Goal: Information Seeking & Learning: Learn about a topic

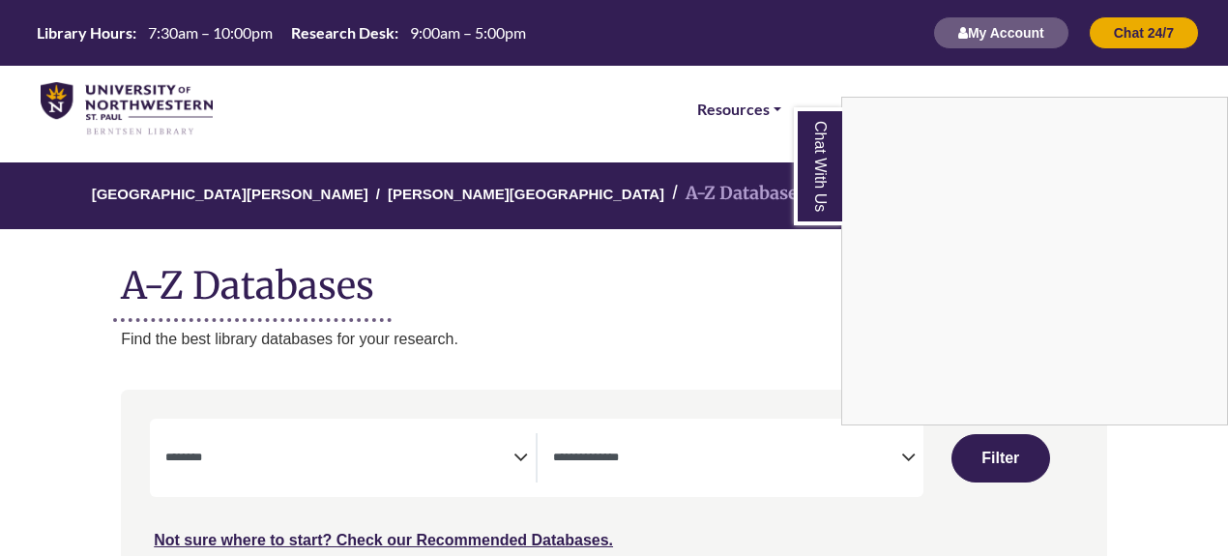
select select "Database Subject Filter"
select select "Database Types Filter"
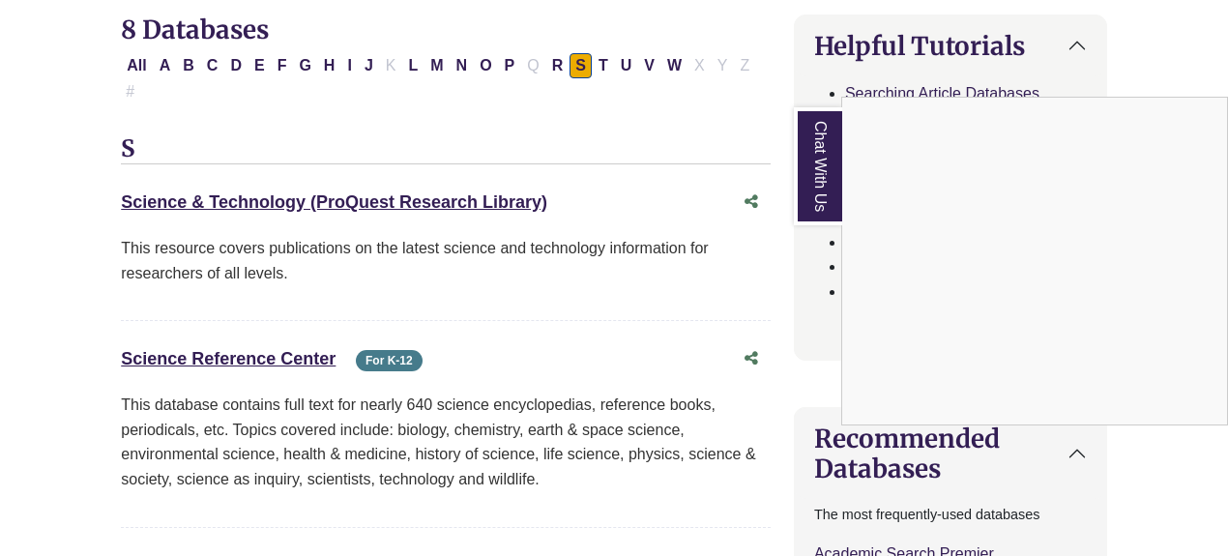
click at [135, 65] on div "Chat With Us" at bounding box center [614, 278] width 1228 height 556
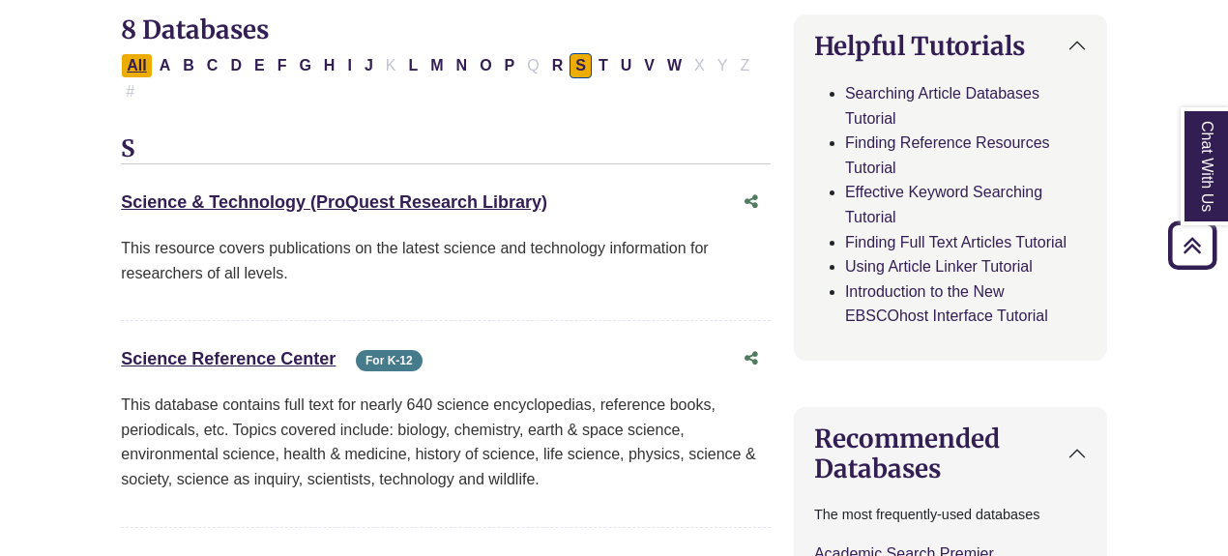
click at [136, 67] on button "All" at bounding box center [136, 65] width 31 height 25
select select "Database Subject Filter"
select select "Database Types Filter"
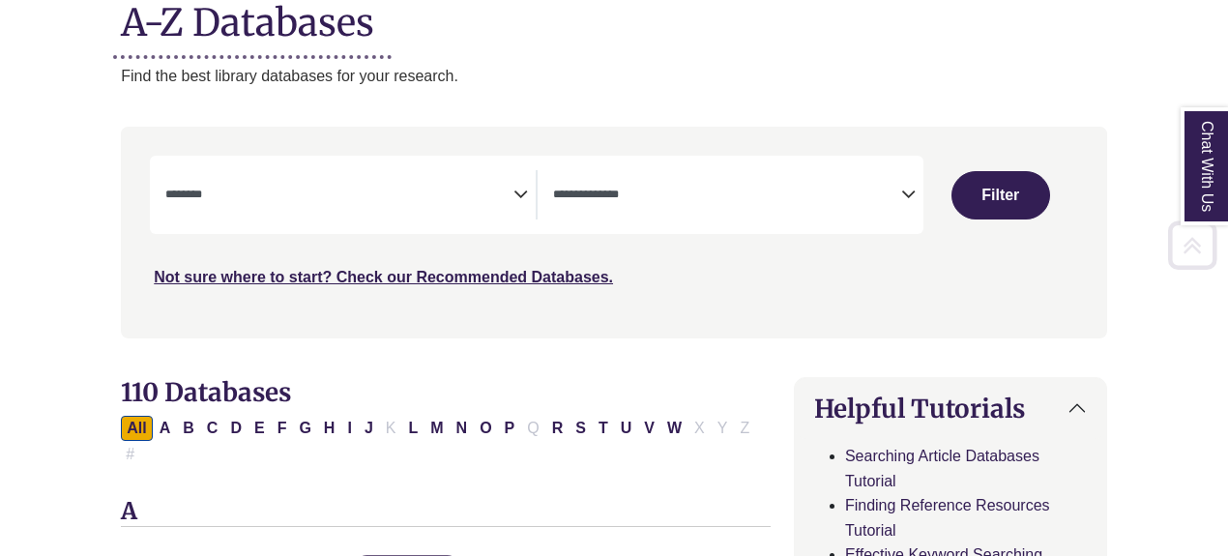
scroll to position [264, 0]
click at [524, 183] on icon "Search filters" at bounding box center [521, 190] width 15 height 29
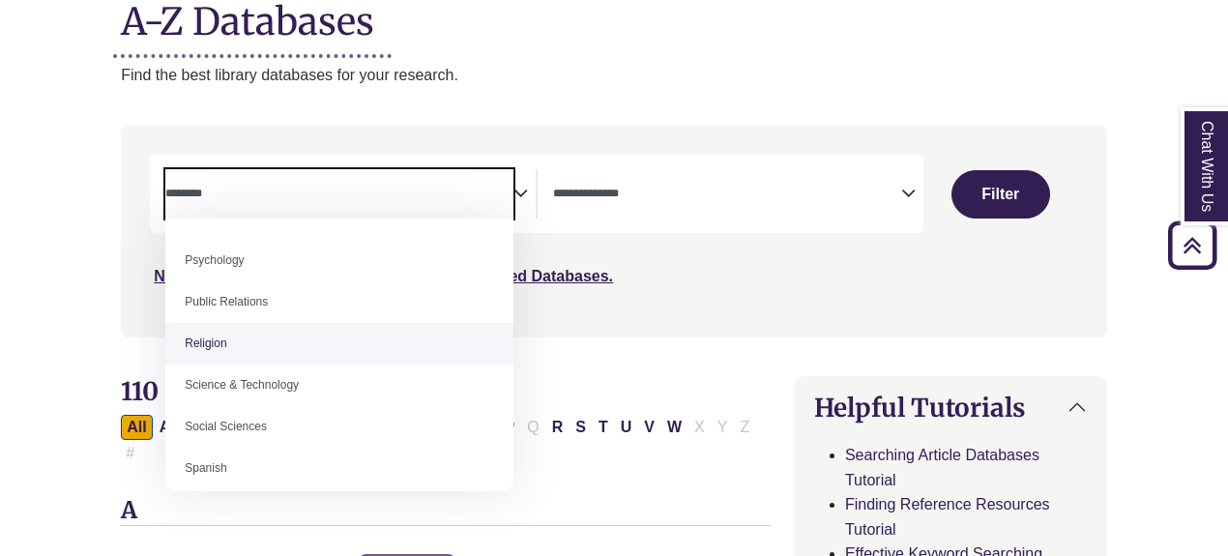
scroll to position [1498, 0]
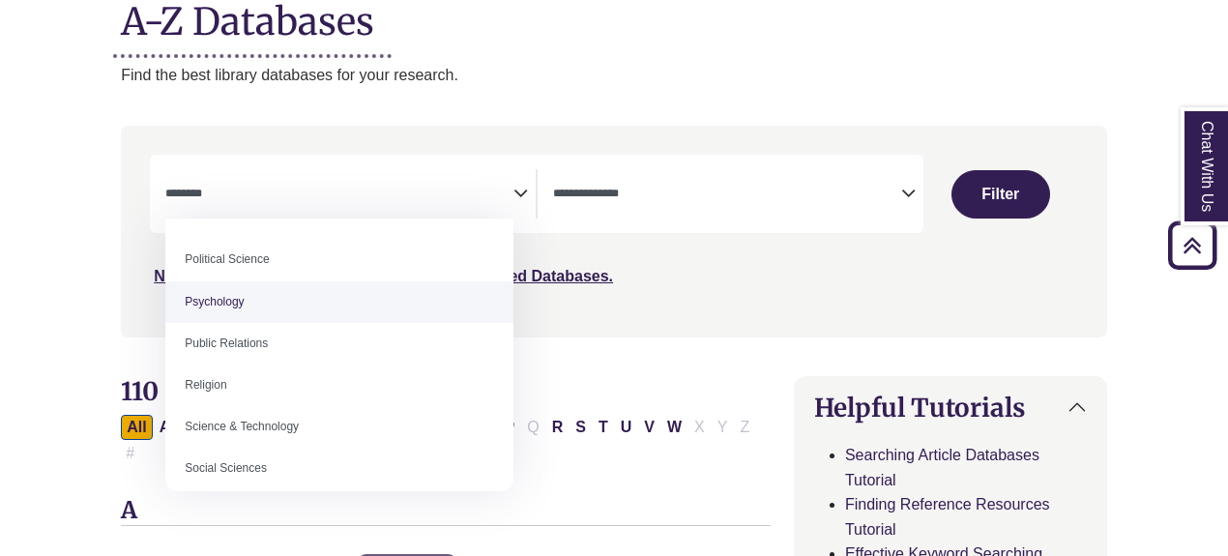
select select "*****"
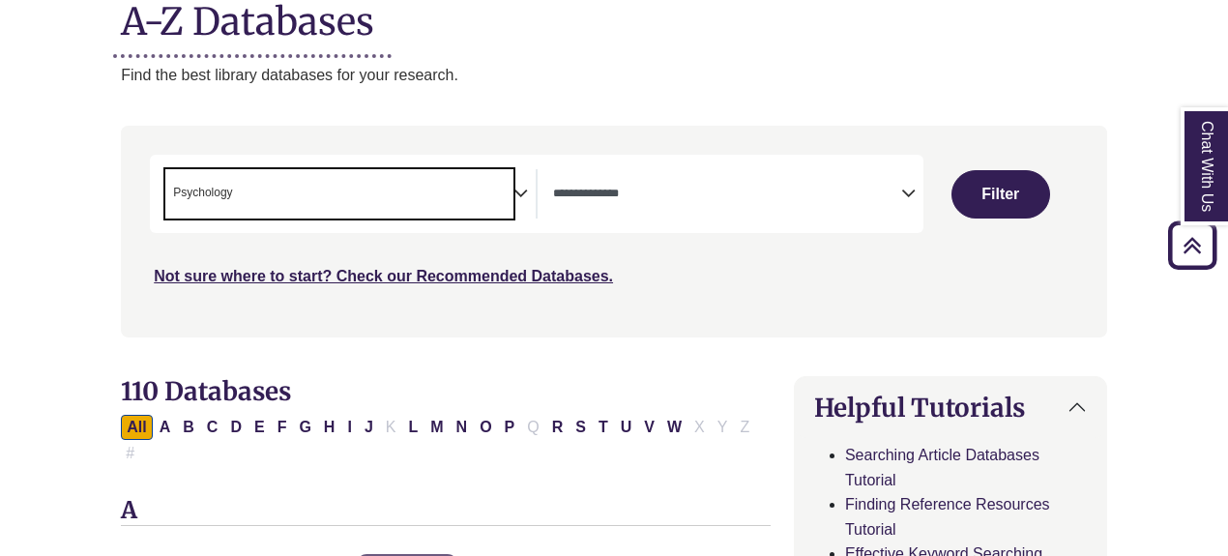
click at [899, 207] on span "Search filters" at bounding box center [727, 193] width 348 height 49
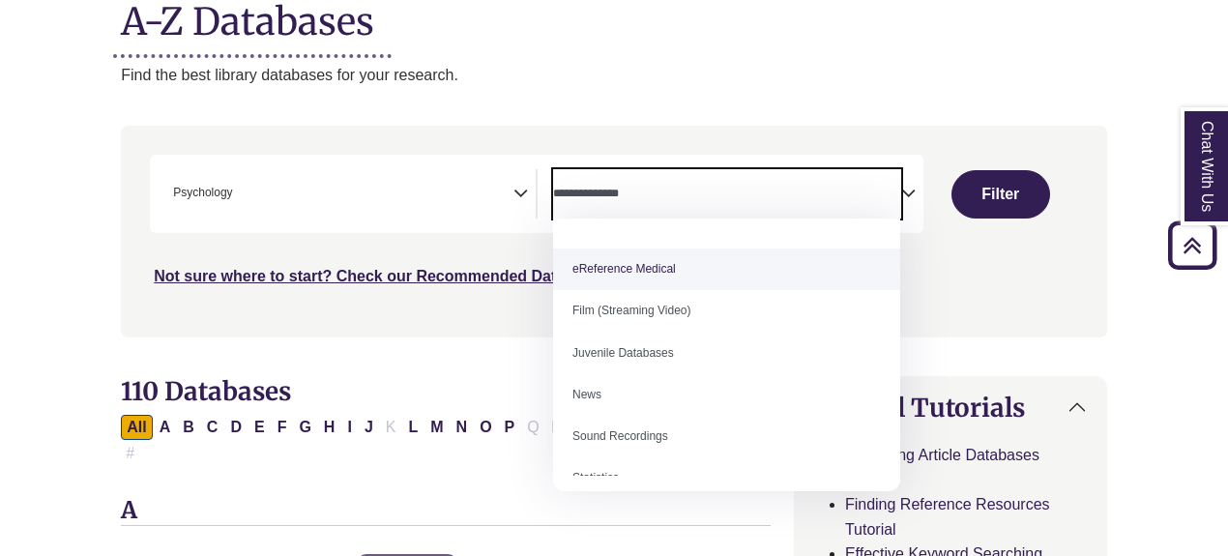
scroll to position [133, 0]
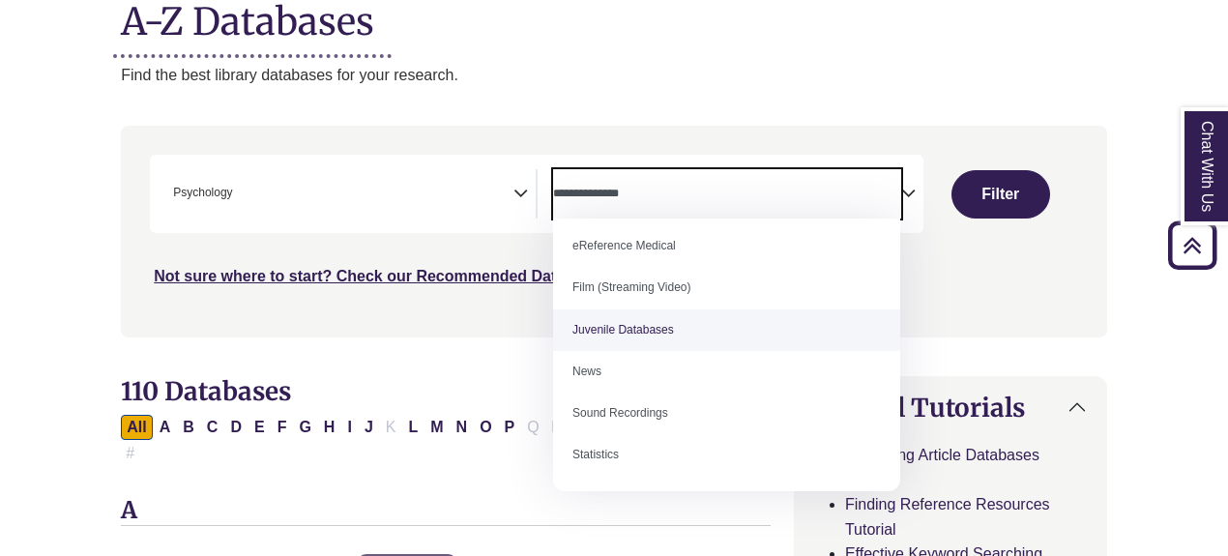
click at [1019, 353] on div "**********" at bounding box center [614, 246] width 1010 height 240
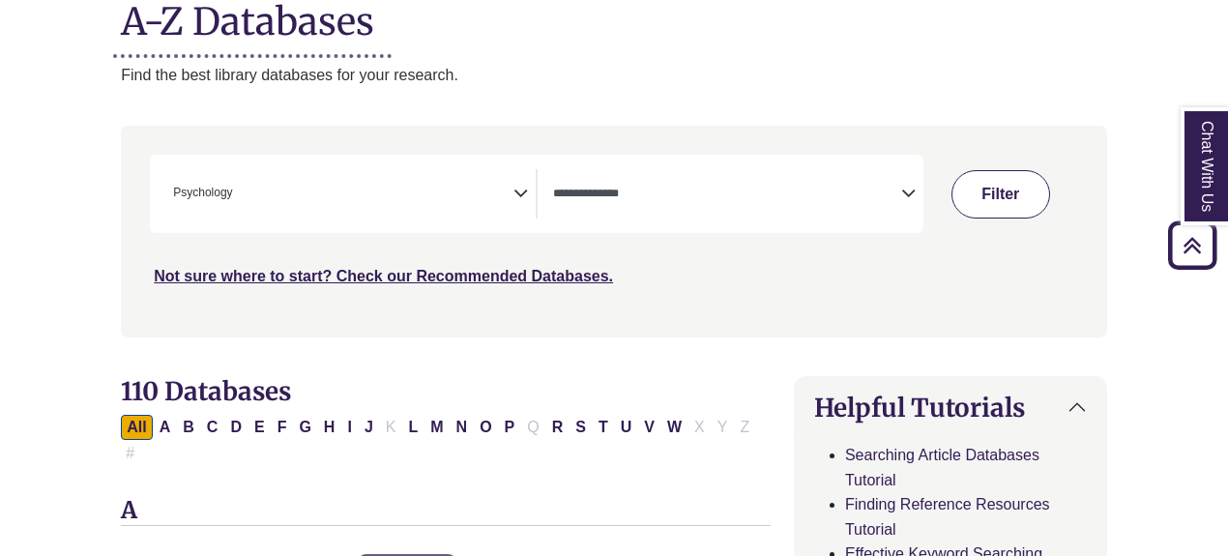
click at [996, 199] on button "Filter" at bounding box center [1001, 194] width 99 height 48
select select "Database Types Filter"
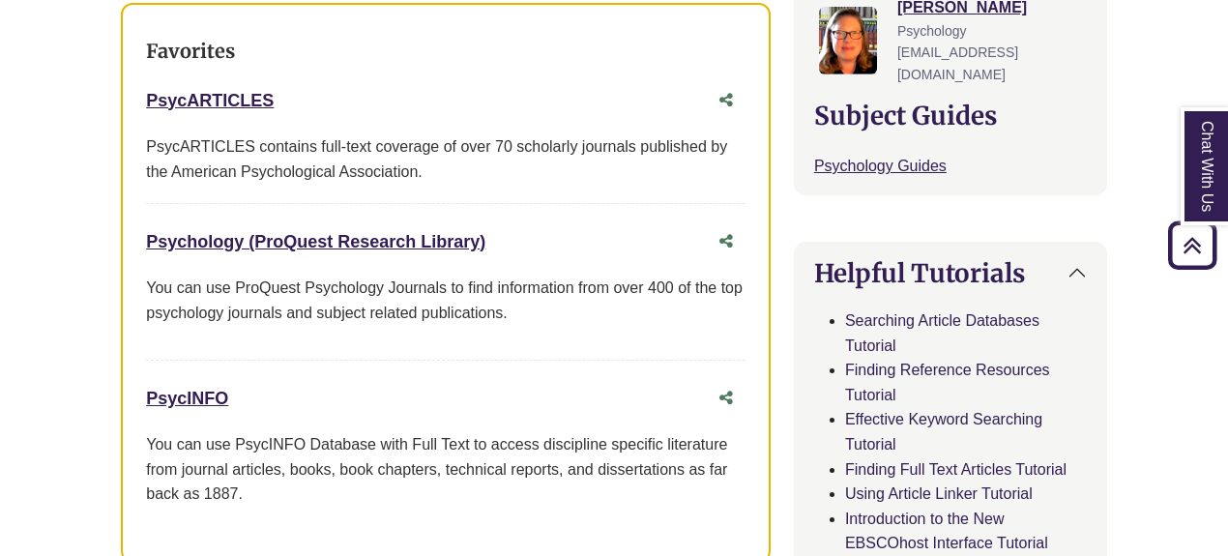
scroll to position [764, 0]
click at [419, 233] on link "Psychology (ProQuest Research Library) This link opens in a new window" at bounding box center [316, 242] width 340 height 19
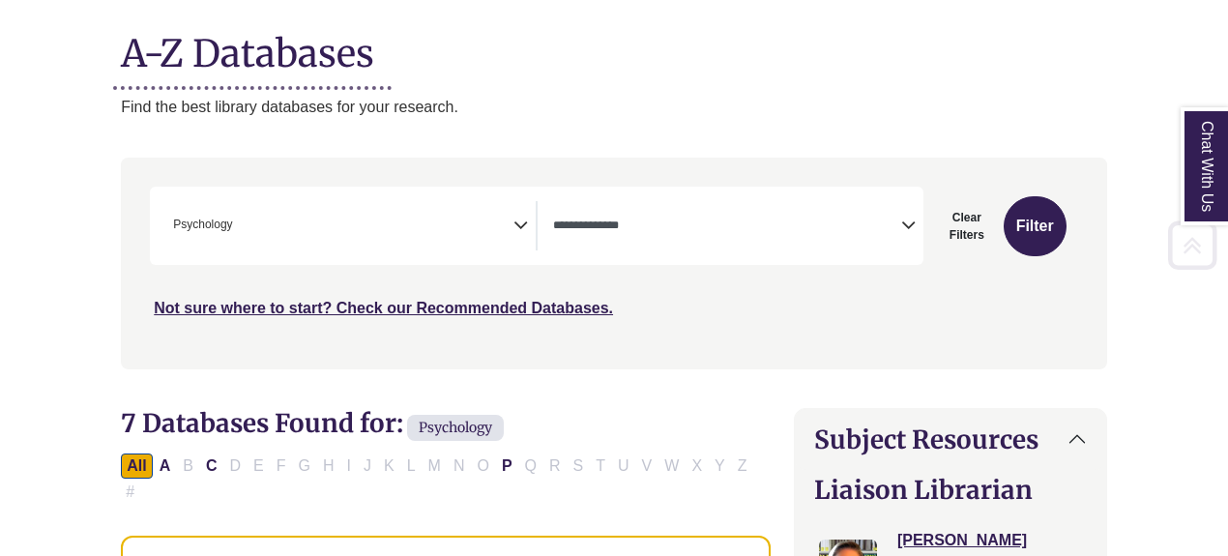
scroll to position [233, 0]
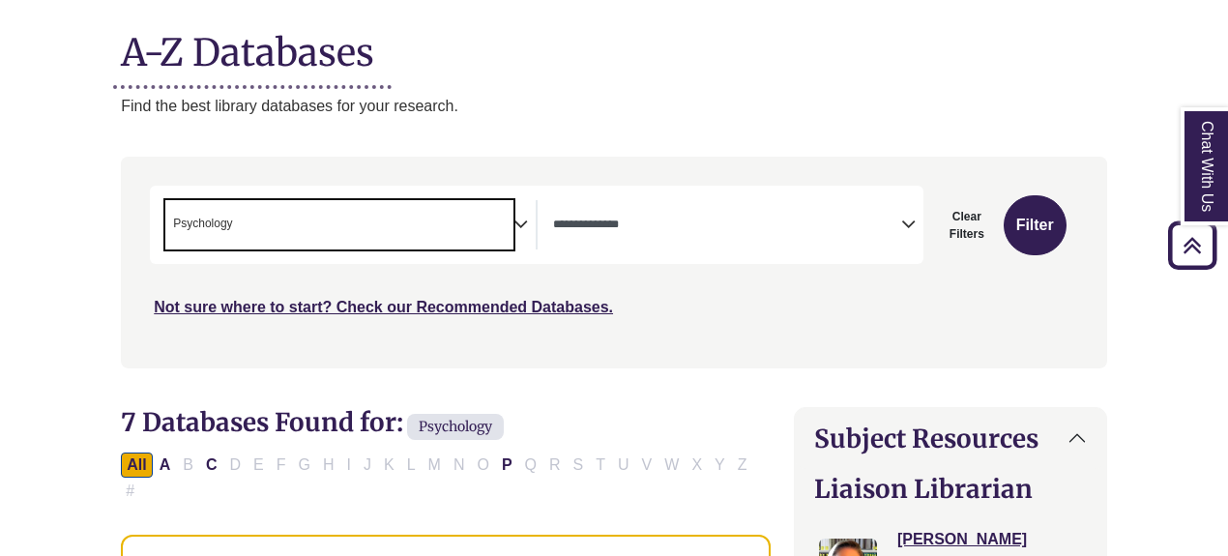
drag, startPoint x: 238, startPoint y: 220, endPoint x: 155, endPoint y: 210, distance: 83.7
click at [155, 210] on div "**********" at bounding box center [344, 224] width 388 height 49
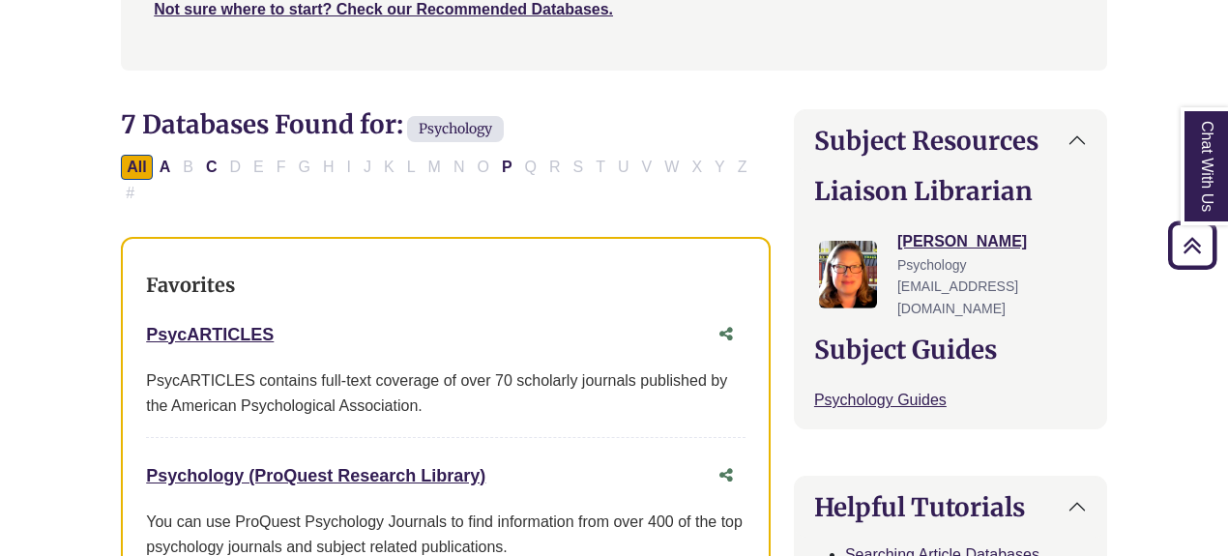
scroll to position [650, 0]
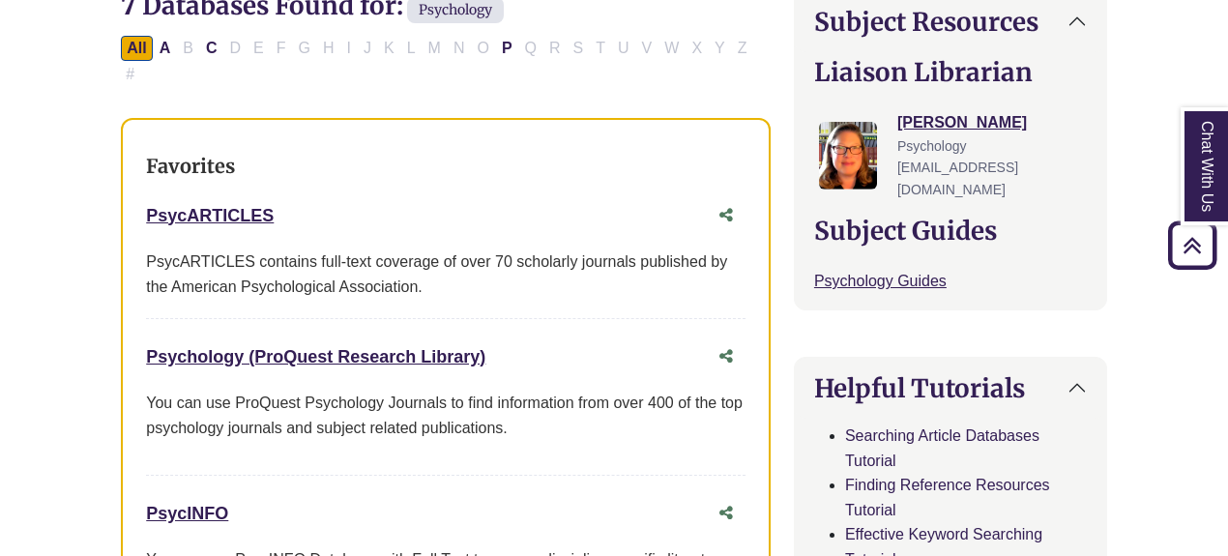
drag, startPoint x: 497, startPoint y: 322, endPoint x: 106, endPoint y: 288, distance: 392.2
click at [492, 339] on div "Psychology (ProQuest Research Library) This link opens in a new window" at bounding box center [446, 357] width 600 height 37
drag, startPoint x: 497, startPoint y: 334, endPoint x: 140, endPoint y: 322, distance: 357.1
click at [140, 322] on div "Favorites PsycARTICLES This link opens in a new window PsycARTICLES contains fu…" at bounding box center [446, 398] width 650 height 560
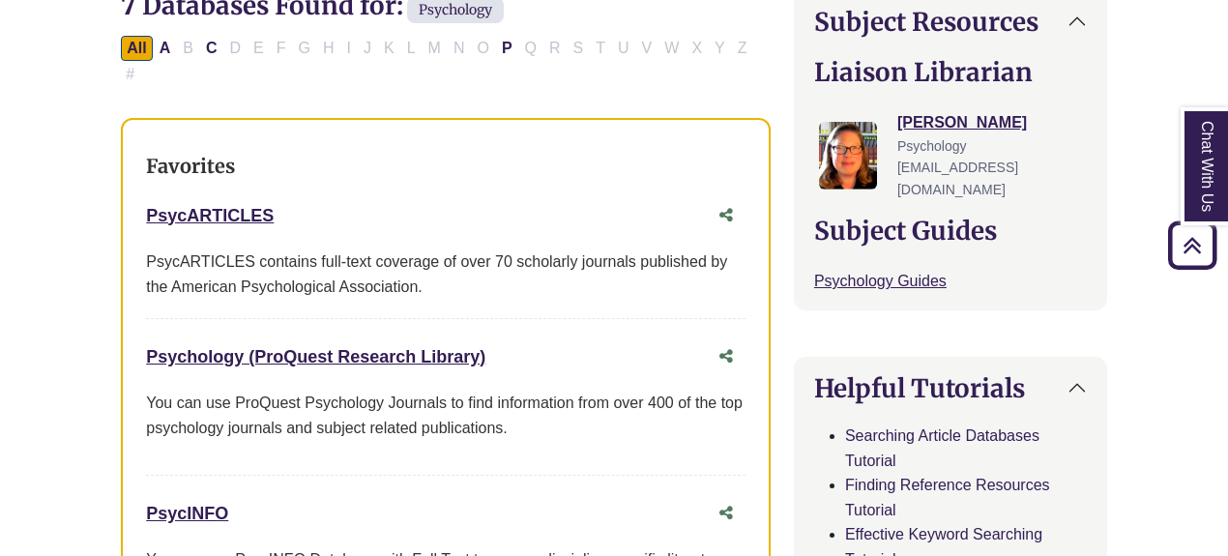
copy link "Psychology (ProQuest Research Library)"
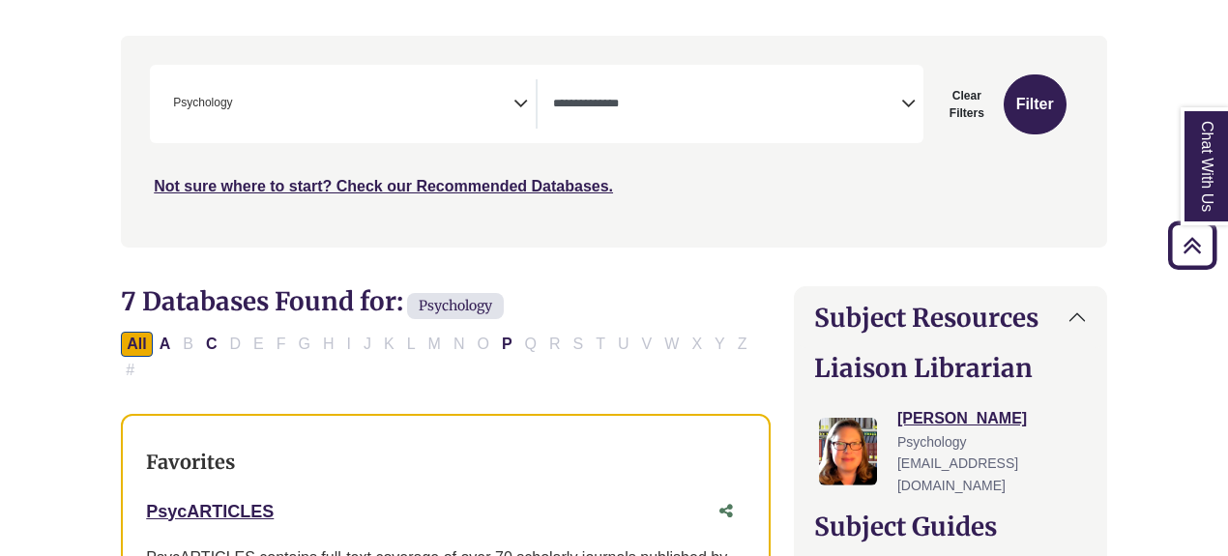
scroll to position [352, 0]
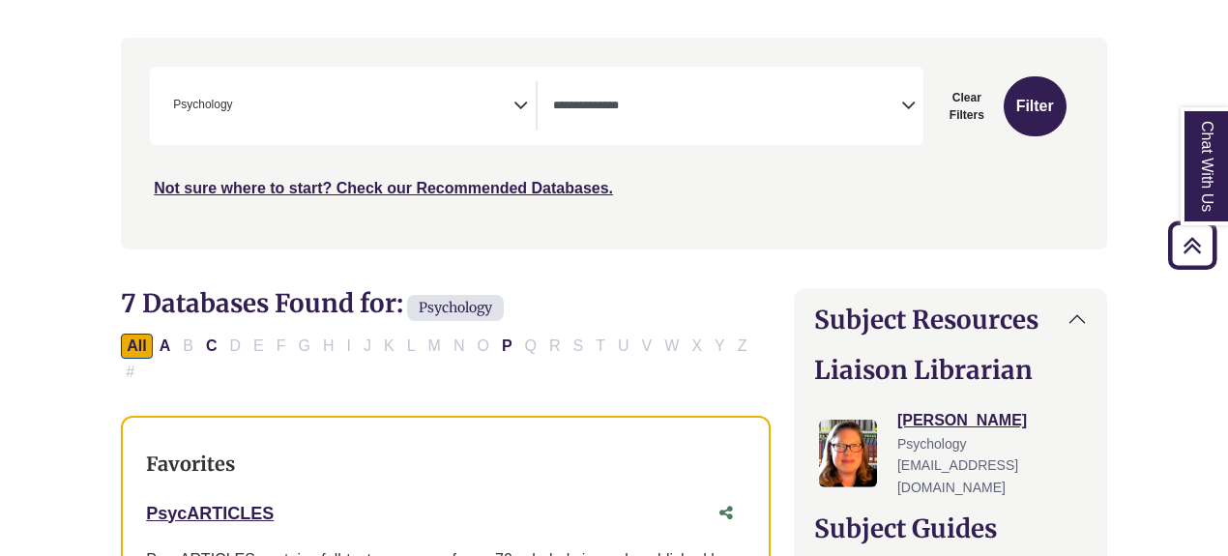
click at [519, 106] on icon "Search filters" at bounding box center [521, 102] width 15 height 29
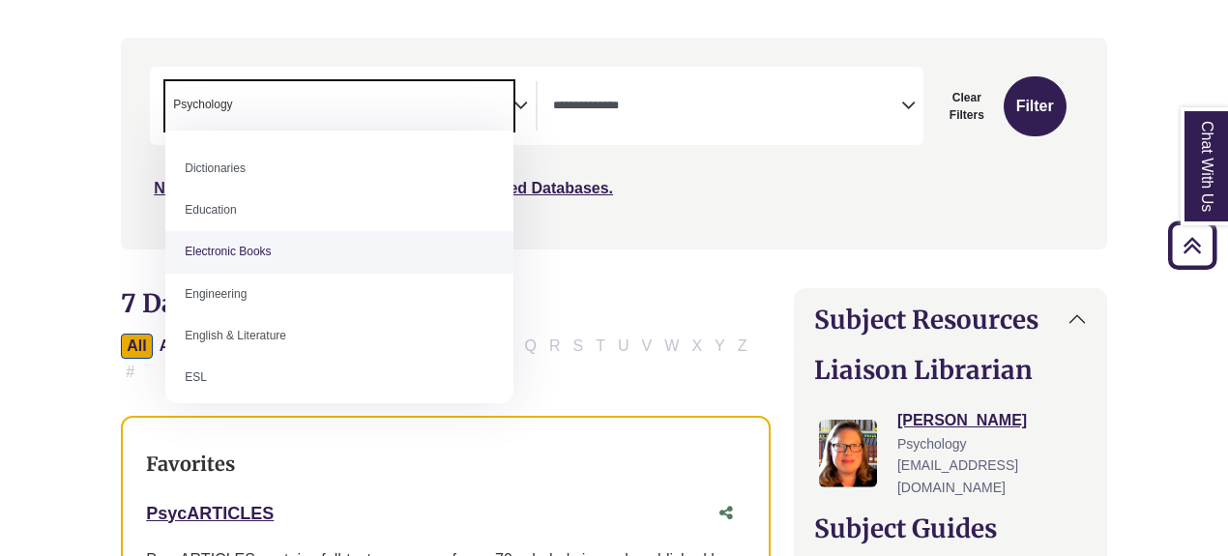
scroll to position [540, 0]
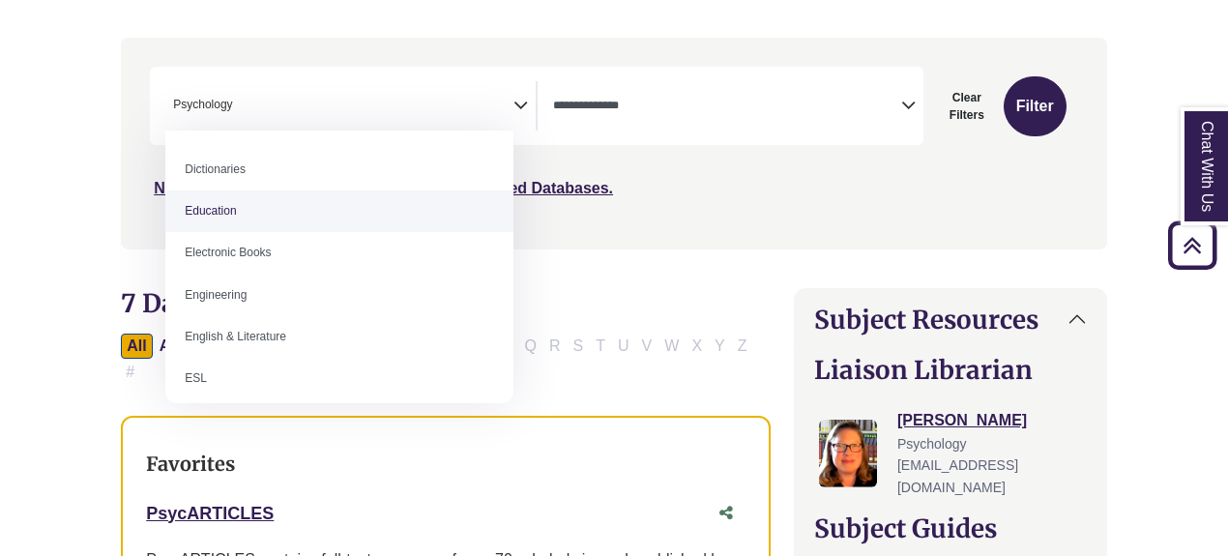
select select "*****"
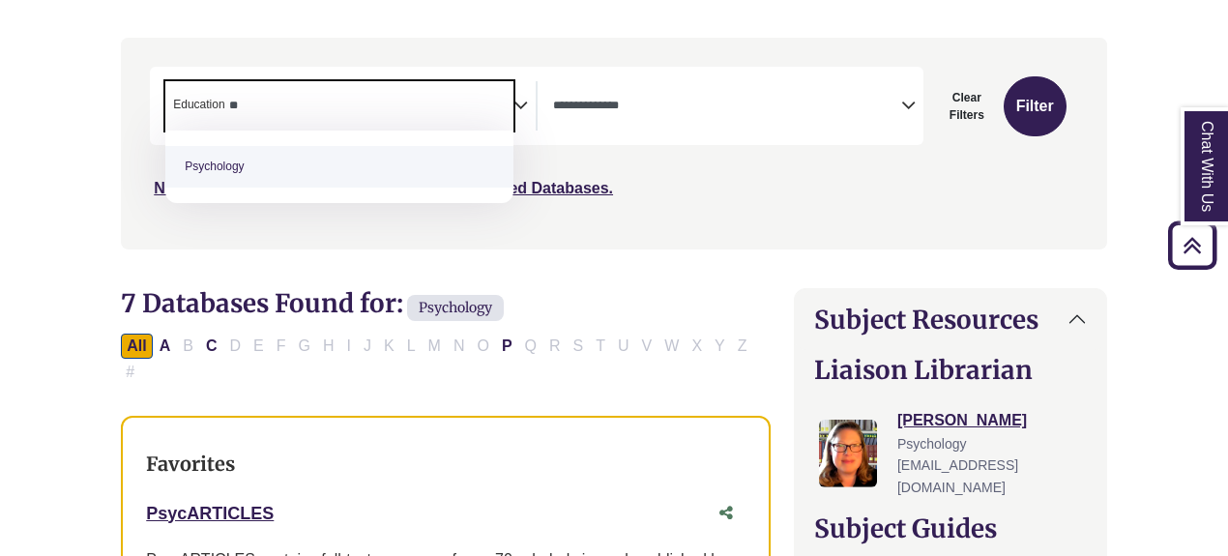
type textarea "*"
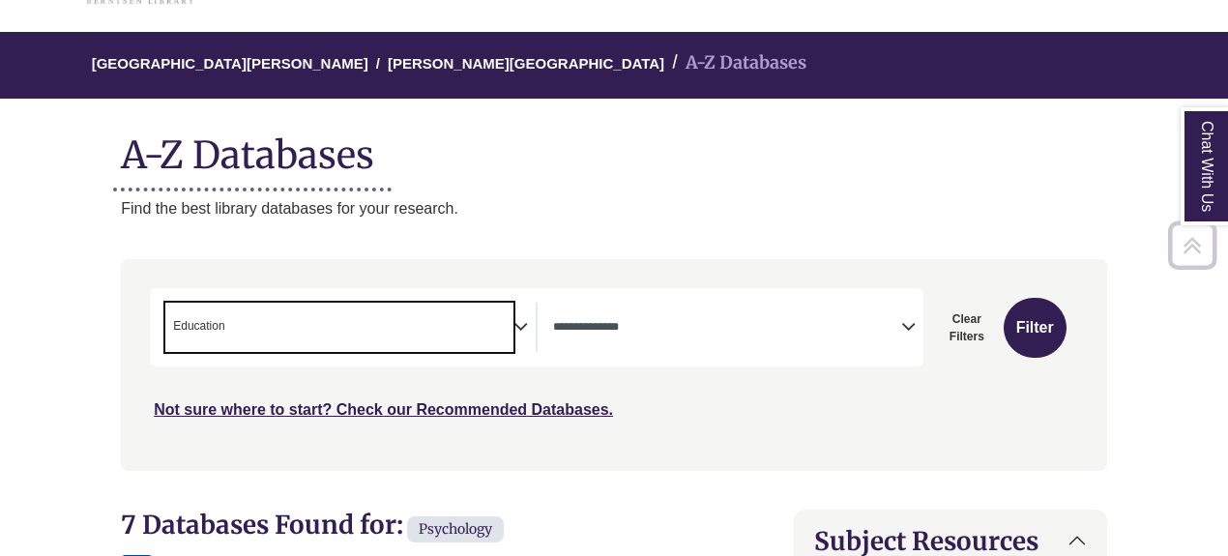
scroll to position [232, 0]
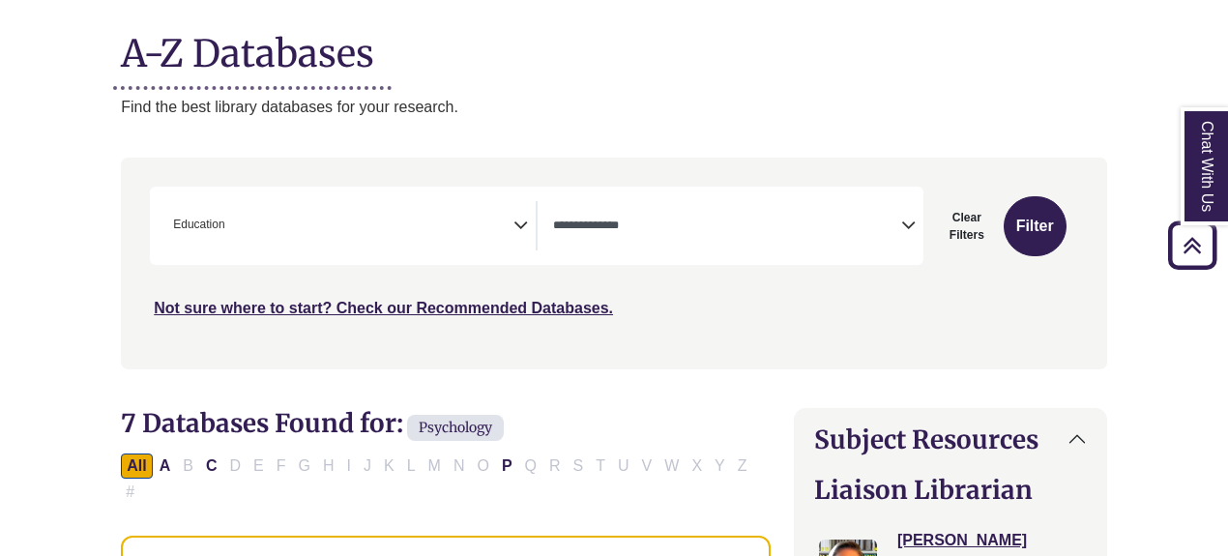
click at [706, 272] on div "***" at bounding box center [614, 253] width 929 height 133
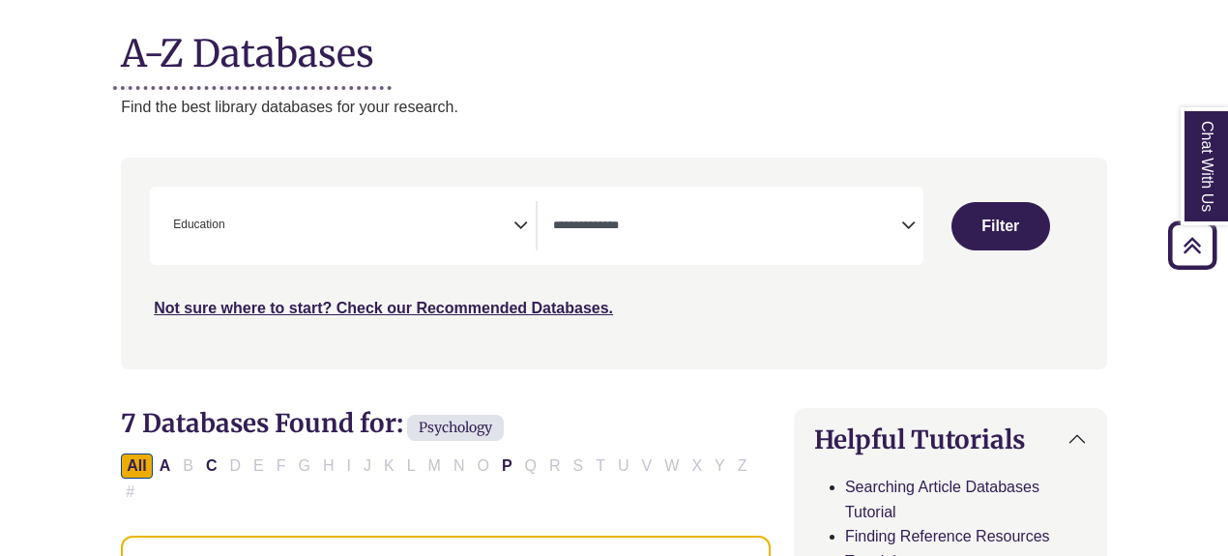
scroll to position [264, 0]
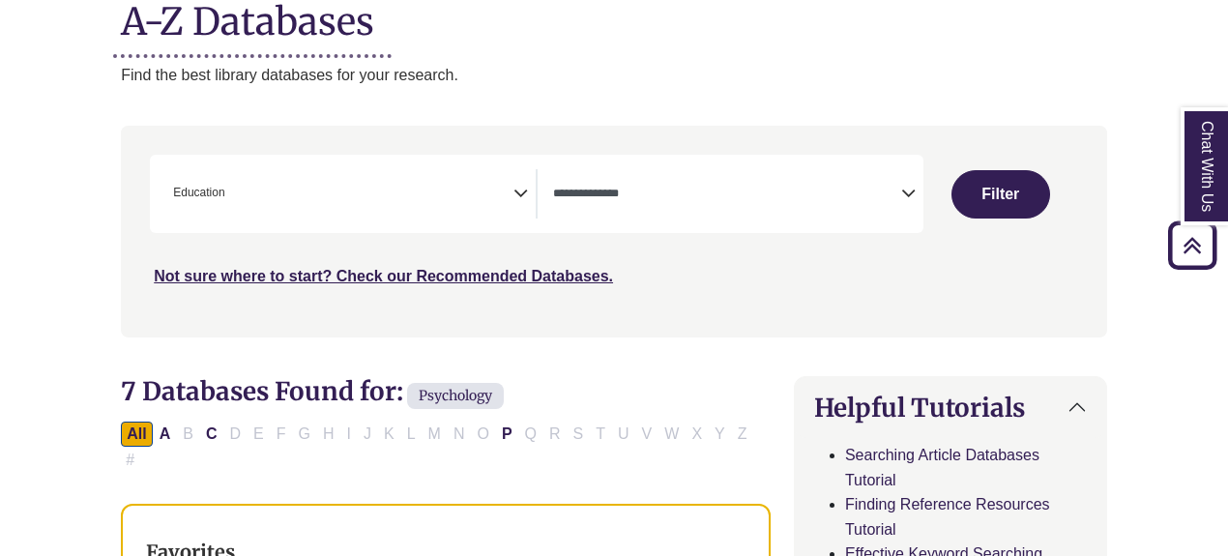
select select "Database Subject Filter"
select select "Database Types Filter"
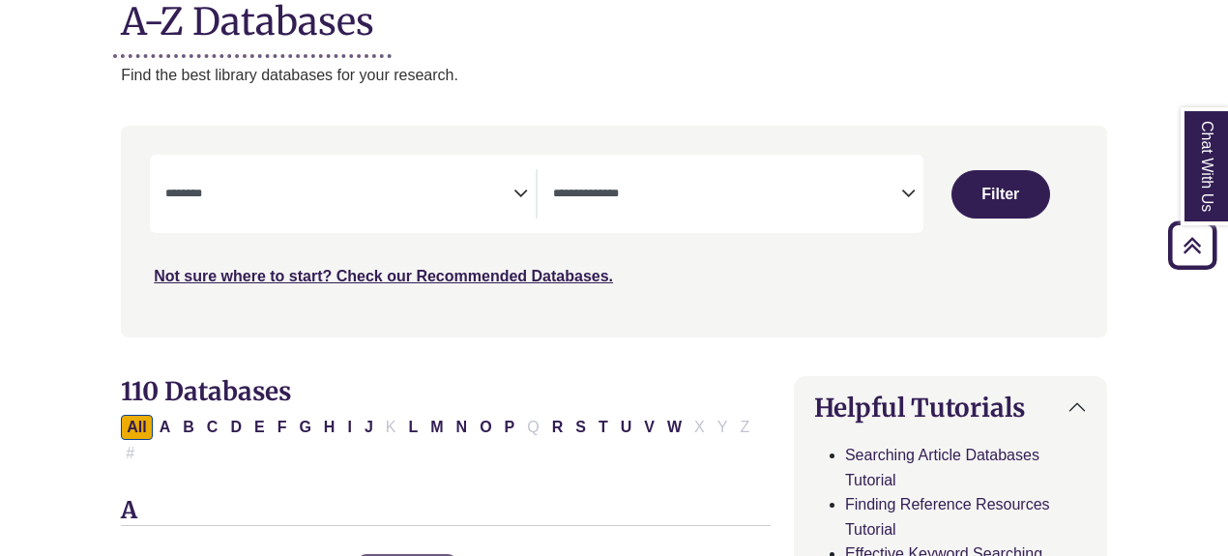
drag, startPoint x: 134, startPoint y: 9, endPoint x: 493, endPoint y: 189, distance: 401.4
click at [493, 189] on textarea "Search" at bounding box center [339, 195] width 348 height 15
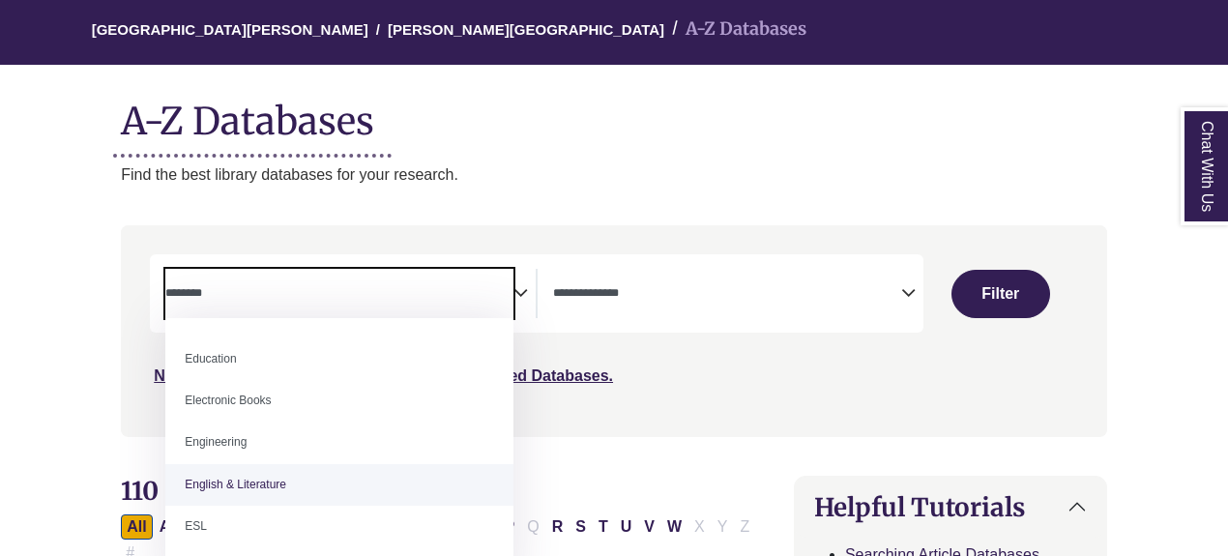
scroll to position [526, 0]
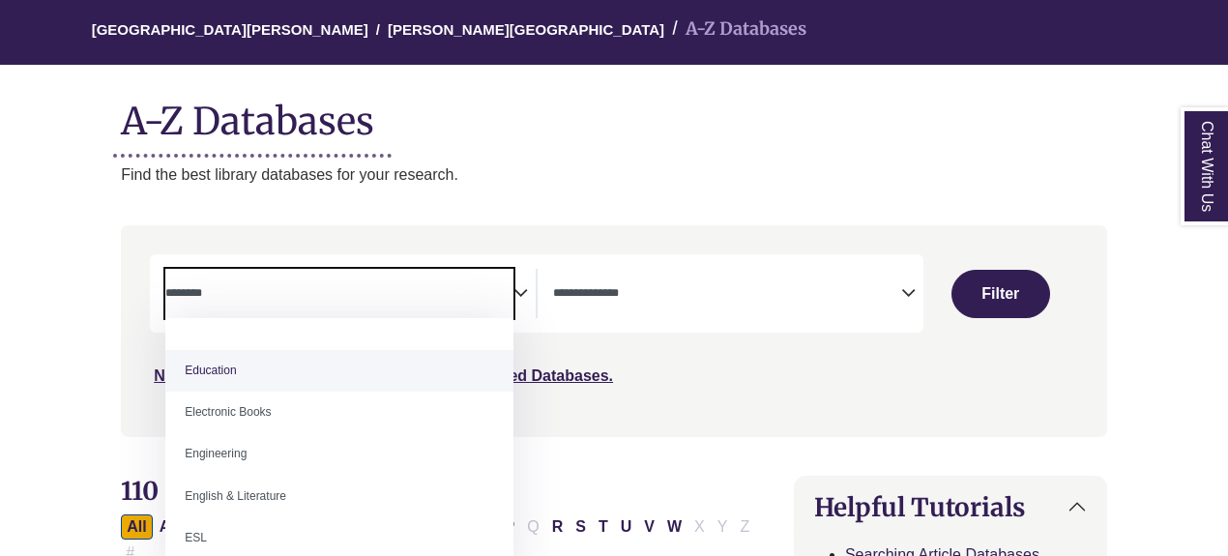
select select "*****"
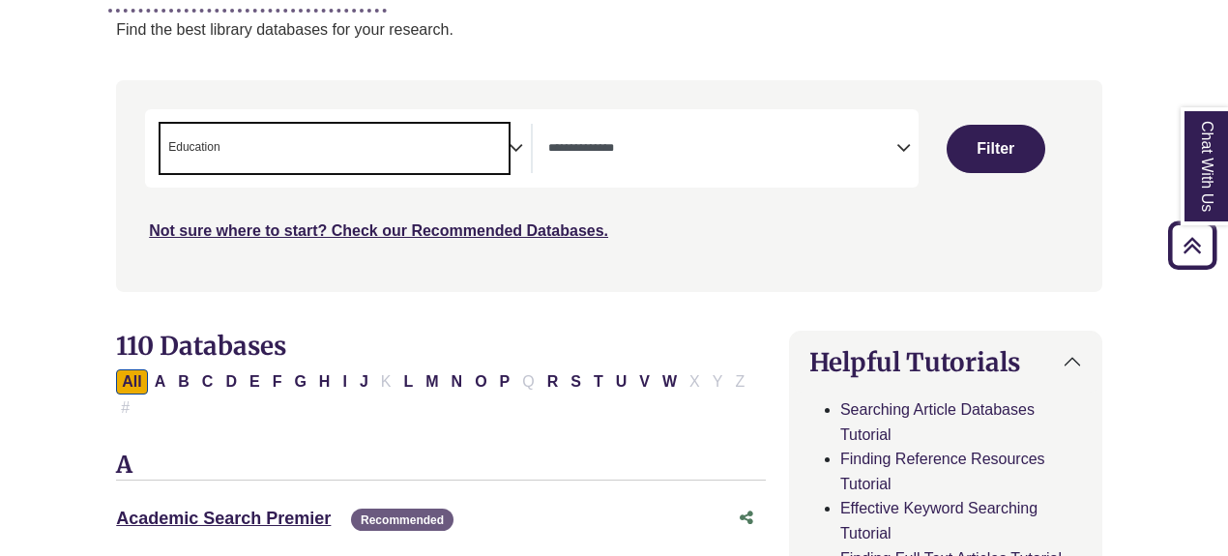
scroll to position [303, 6]
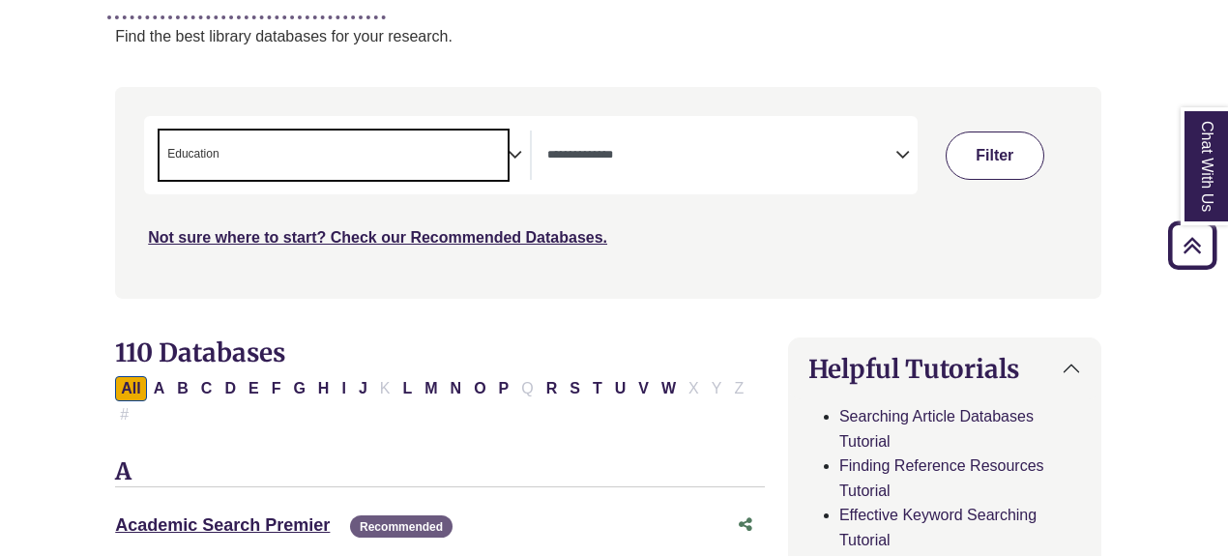
click at [977, 150] on button "Filter" at bounding box center [995, 156] width 99 height 48
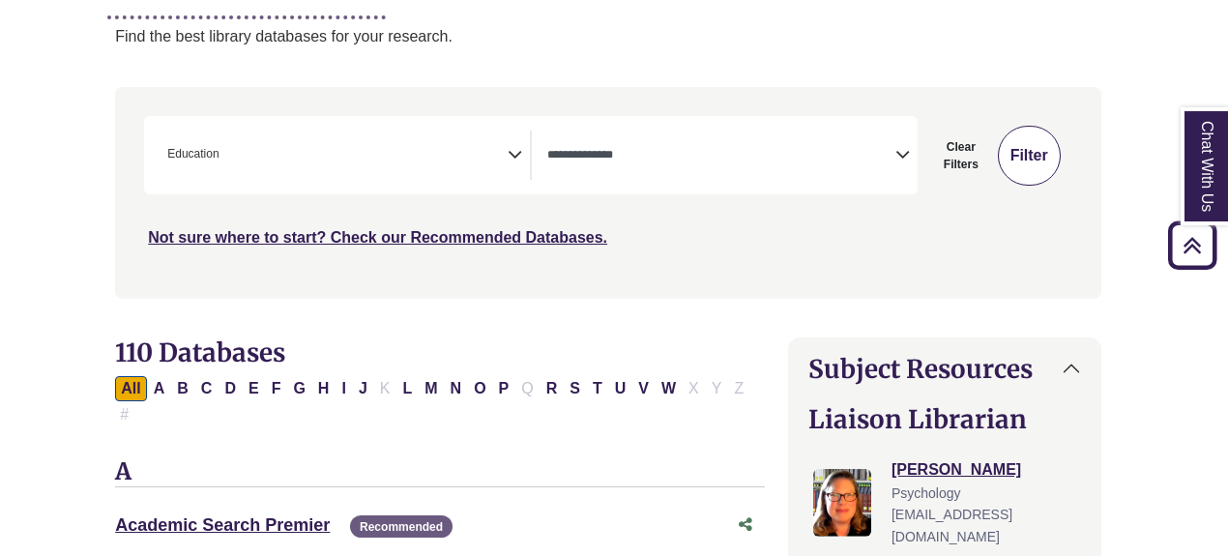
select select "Database Types Filter"
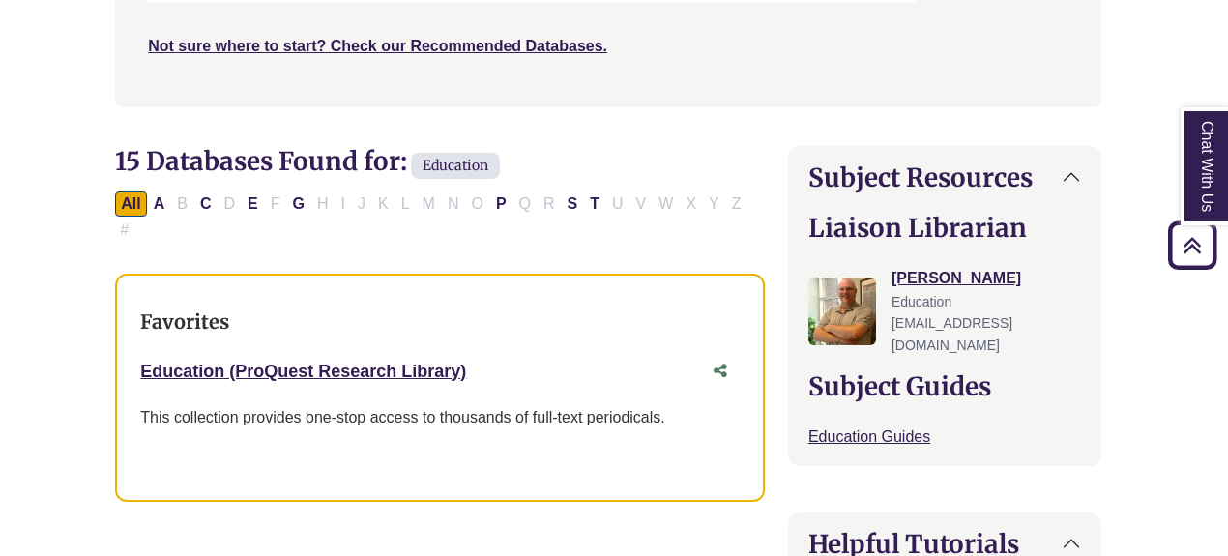
scroll to position [472, 6]
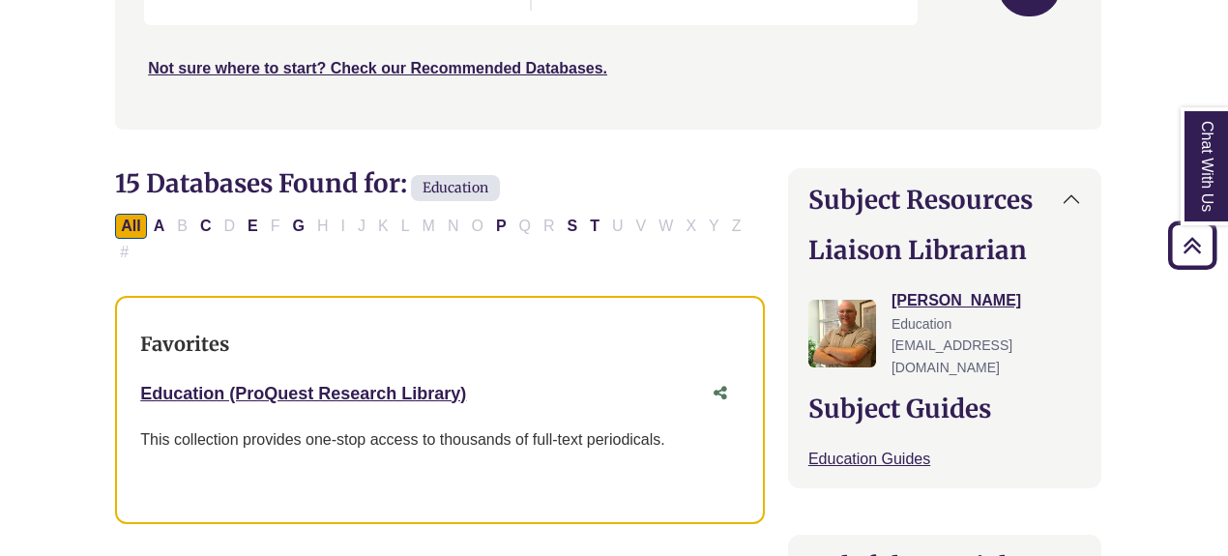
drag, startPoint x: 448, startPoint y: 363, endPoint x: 122, endPoint y: 362, distance: 326.0
click at [122, 362] on div "Favorites Education (ProQuest Research Library) This link opens in a new window…" at bounding box center [440, 410] width 650 height 228
copy link "Education (ProQuest Research Library)"
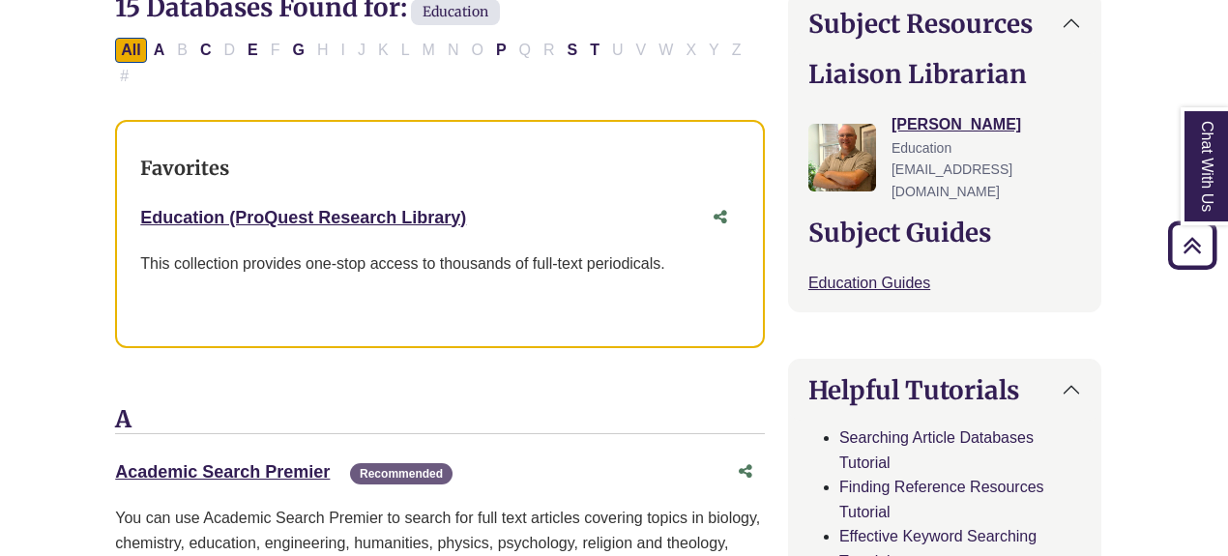
scroll to position [651, 6]
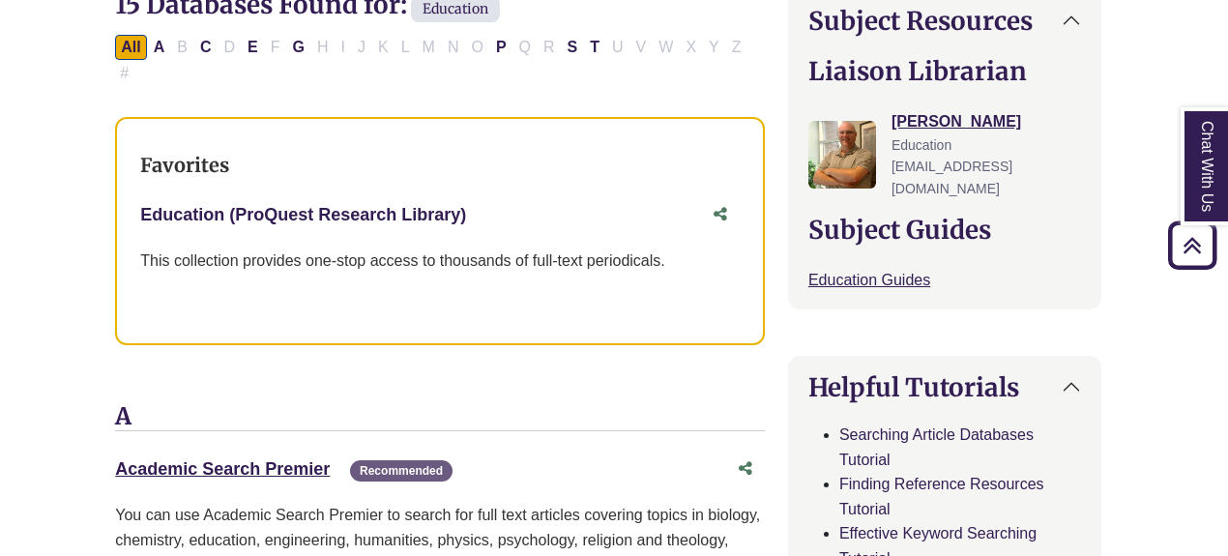
click at [321, 205] on link "Education (ProQuest Research Library) This link opens in a new window" at bounding box center [303, 214] width 326 height 19
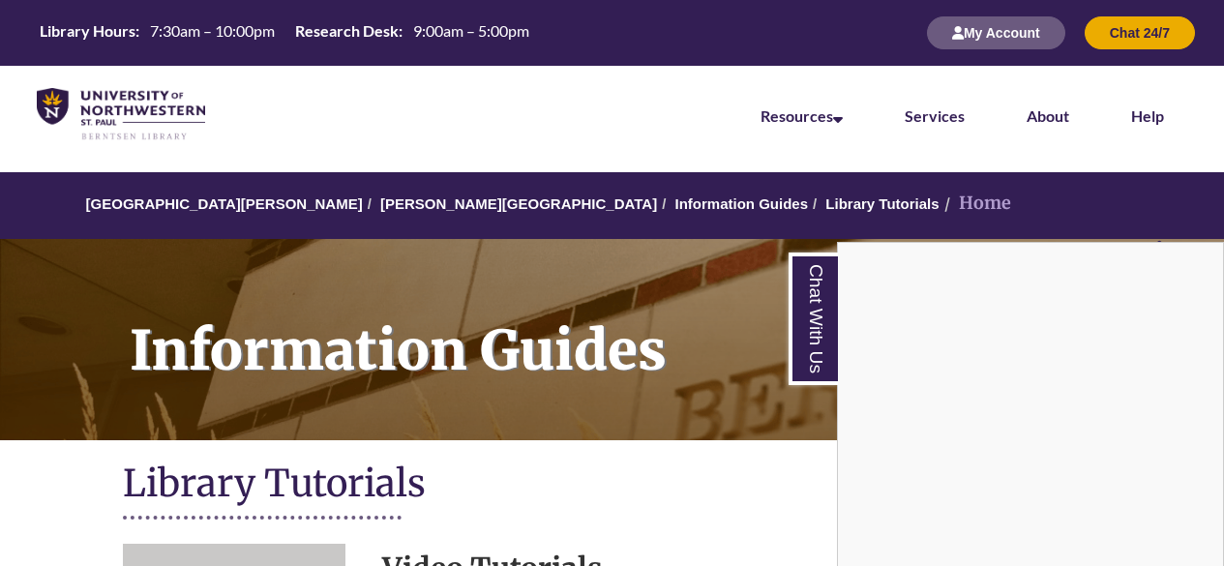
scroll to position [640, 0]
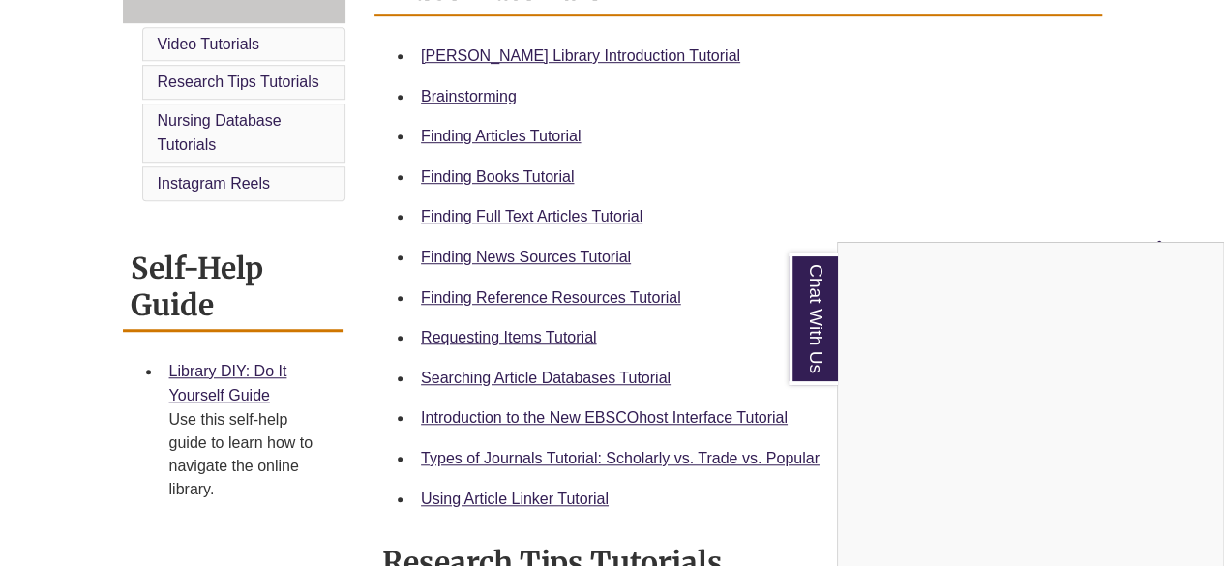
scroll to position [579, 0]
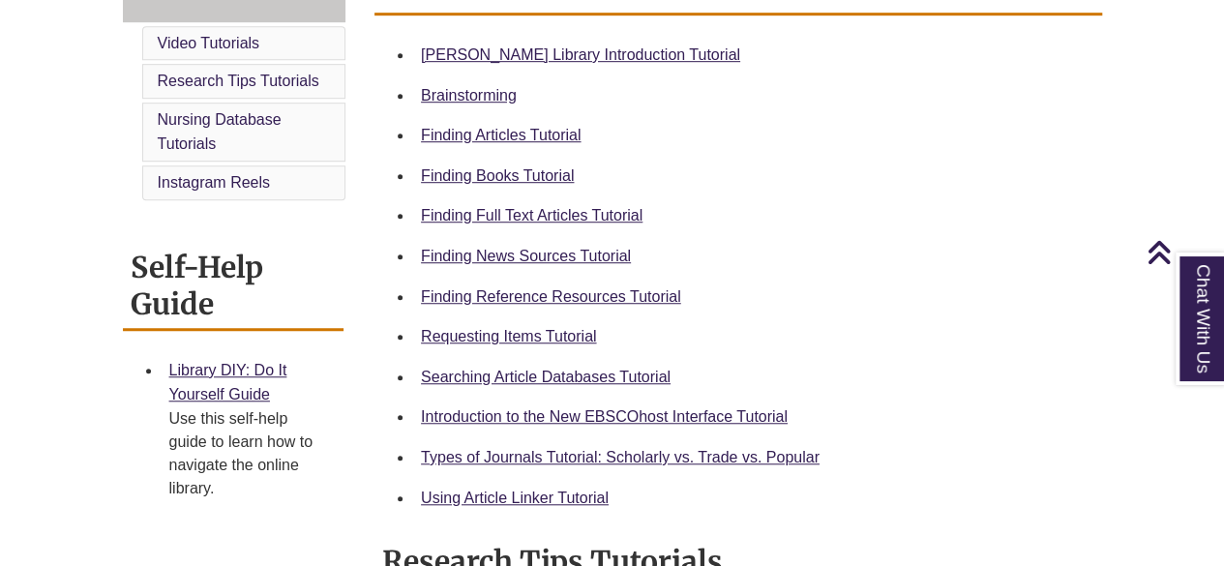
click at [567, 388] on div "Searching Article Databases Tutorial" at bounding box center [753, 377] width 665 height 25
click at [562, 369] on link "Searching Article Databases Tutorial" at bounding box center [546, 377] width 250 height 16
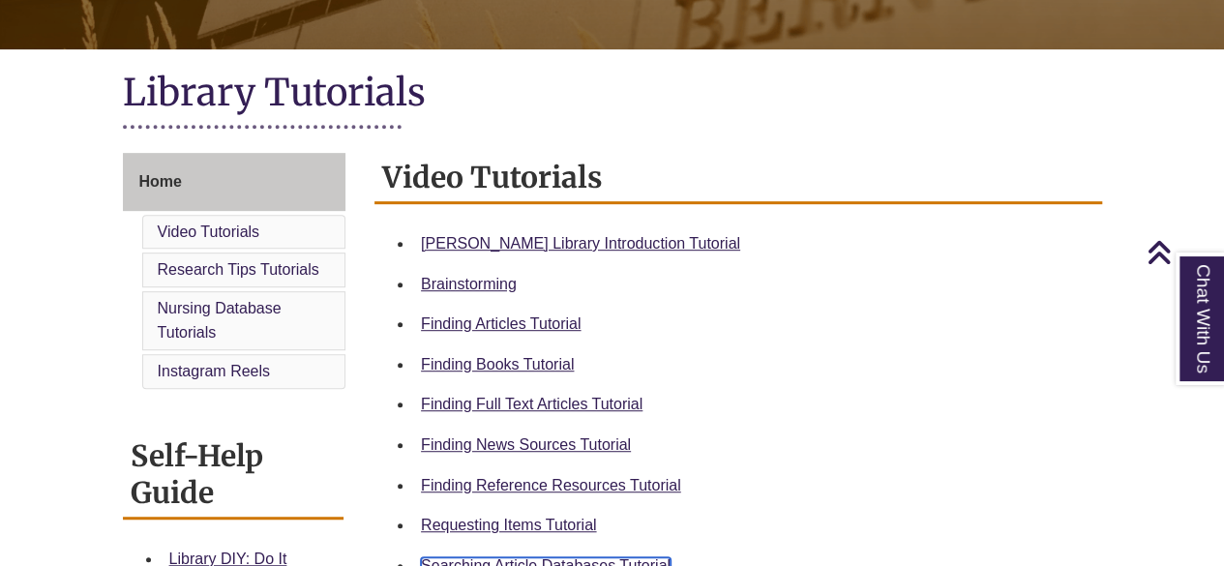
scroll to position [361, 0]
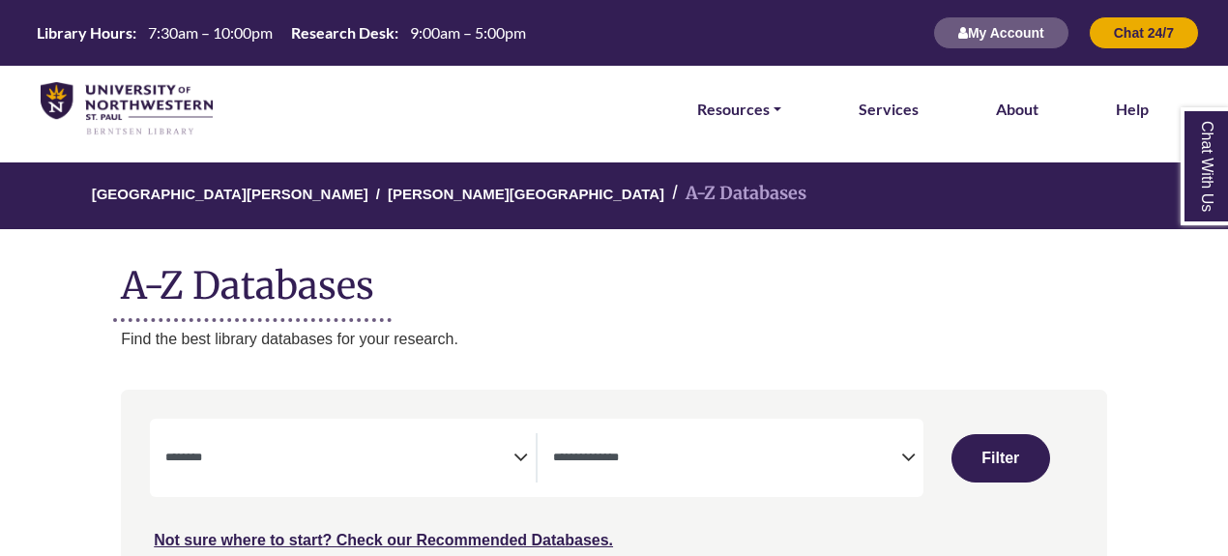
select select "Database Subject Filter"
select select "Database Types Filter"
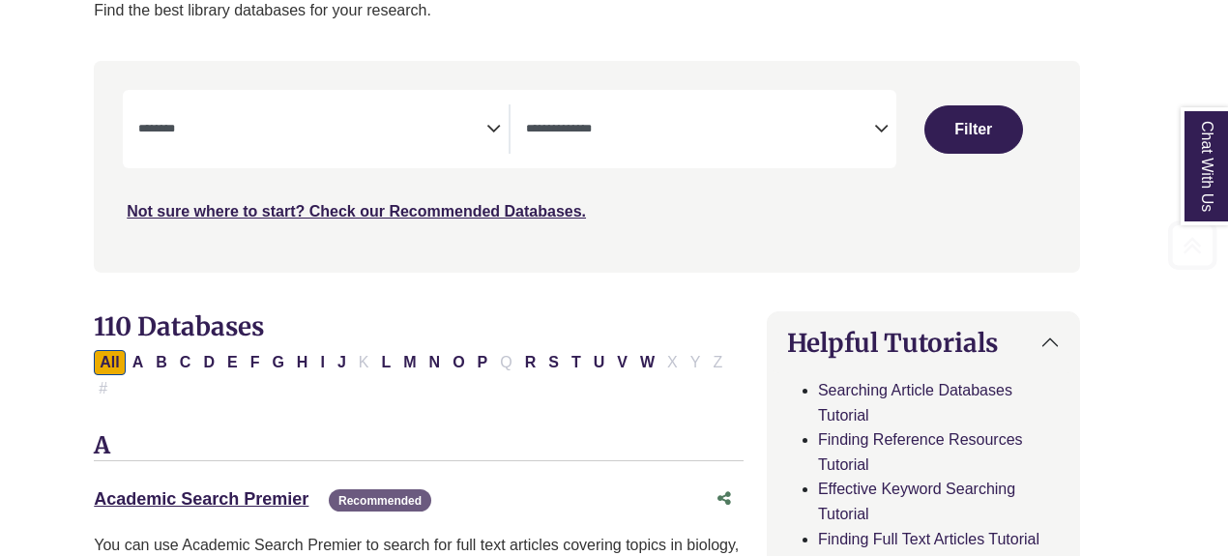
scroll to position [331, 27]
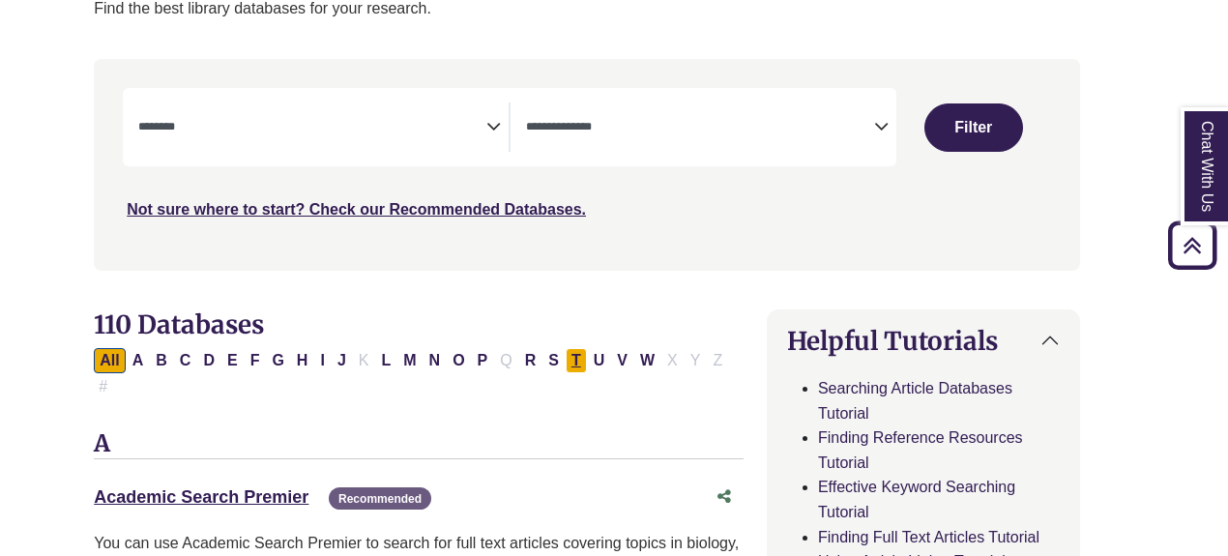
click at [569, 367] on button "T" at bounding box center [576, 360] width 21 height 25
select select "Database Subject Filter"
select select "Database Types Filter"
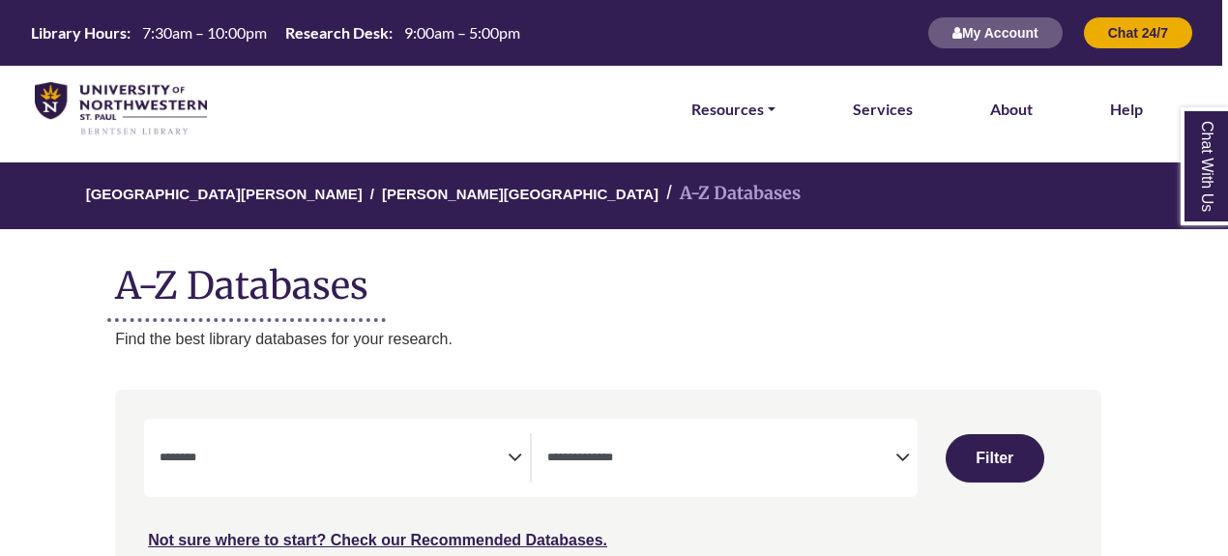
scroll to position [0, 7]
click at [748, 104] on link "Resources" at bounding box center [733, 109] width 84 height 25
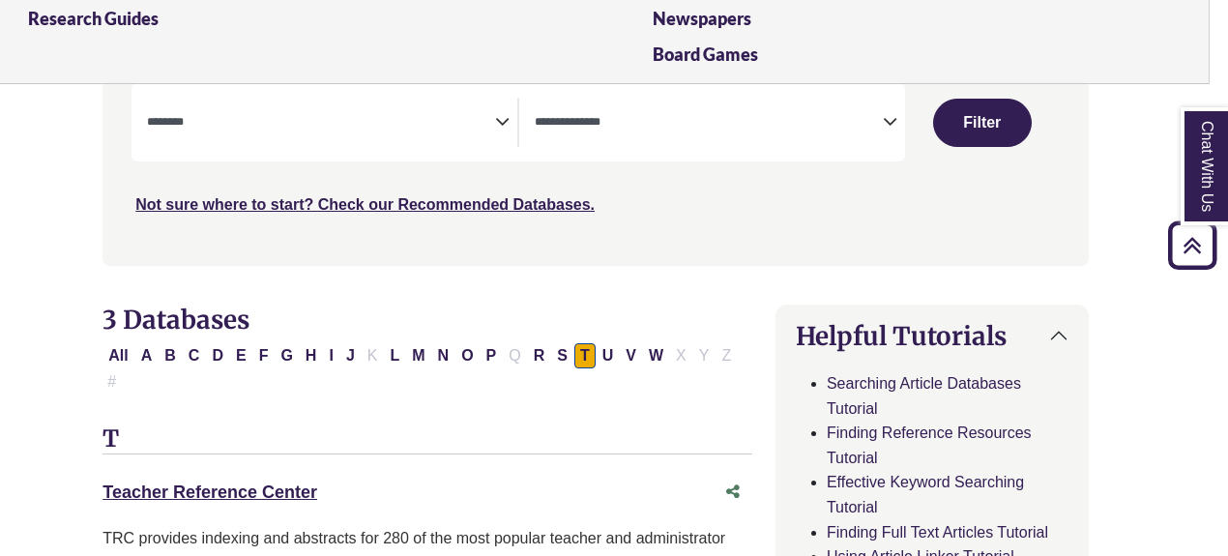
scroll to position [335, 18]
click at [774, 115] on span "Search filters" at bounding box center [709, 120] width 348 height 16
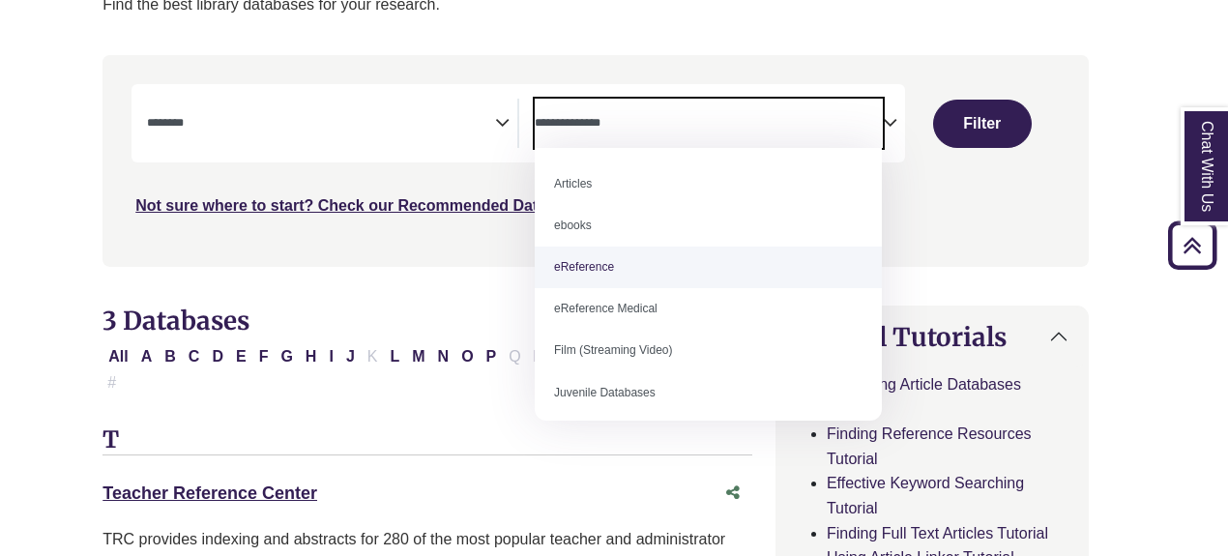
scroll to position [133, 0]
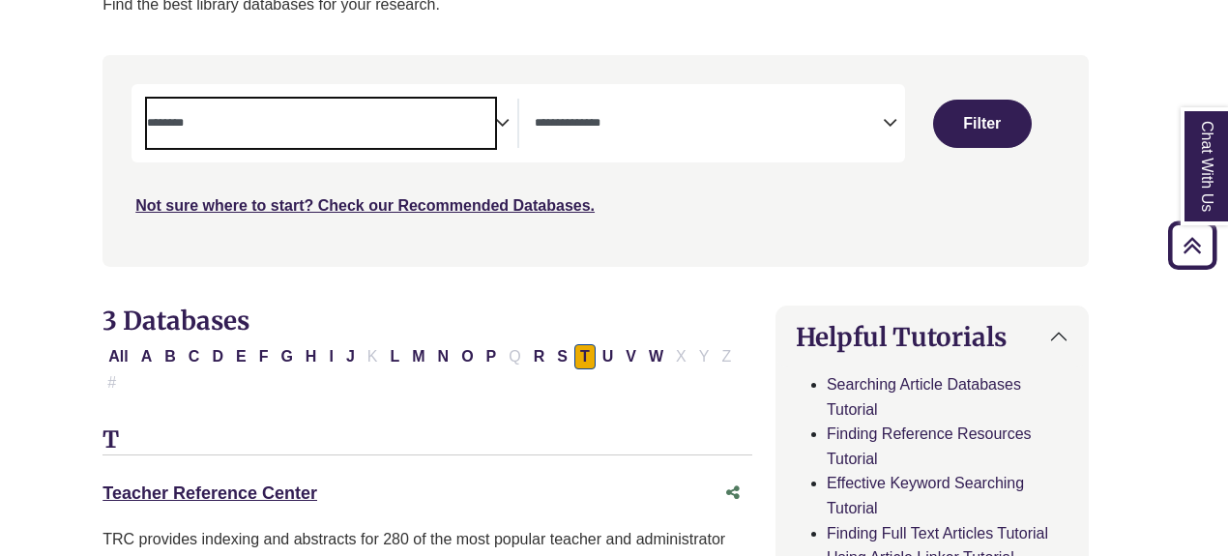
click at [394, 117] on textarea "Search" at bounding box center [321, 124] width 348 height 15
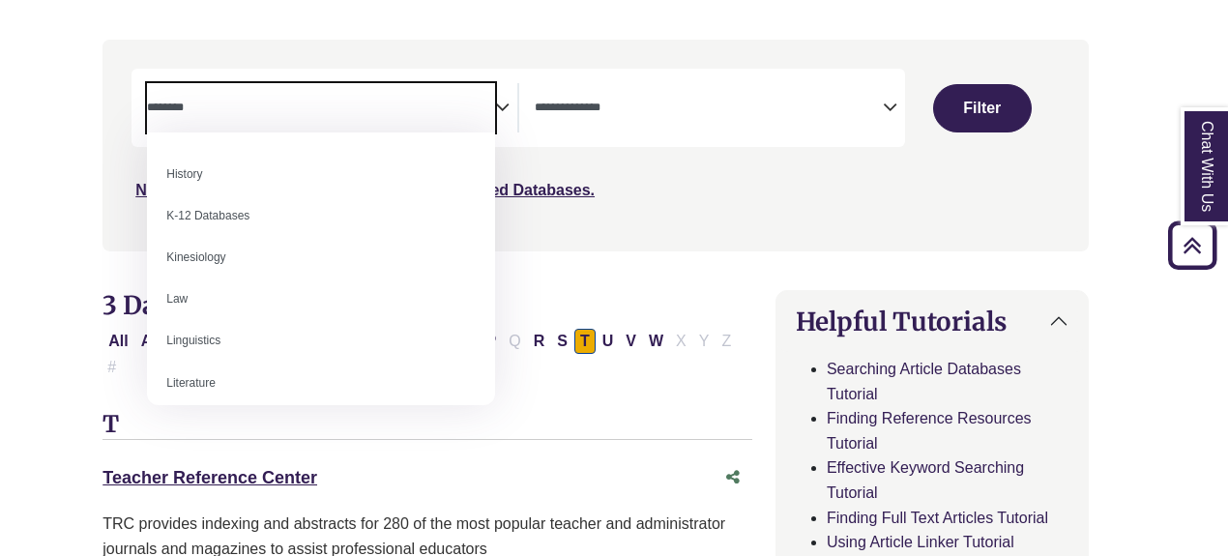
scroll to position [867, 0]
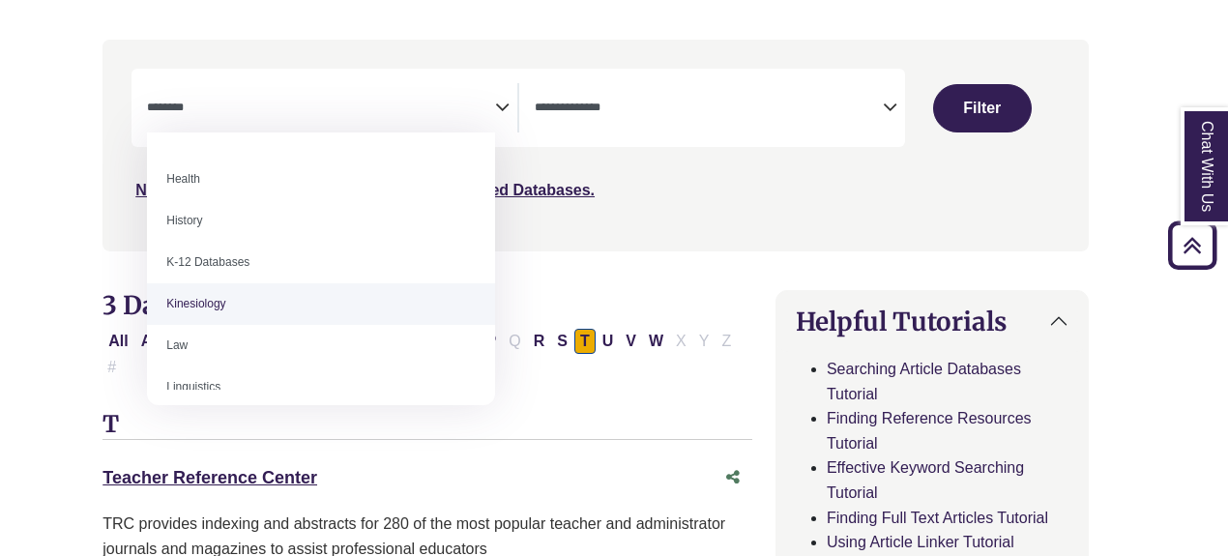
select select "*****"
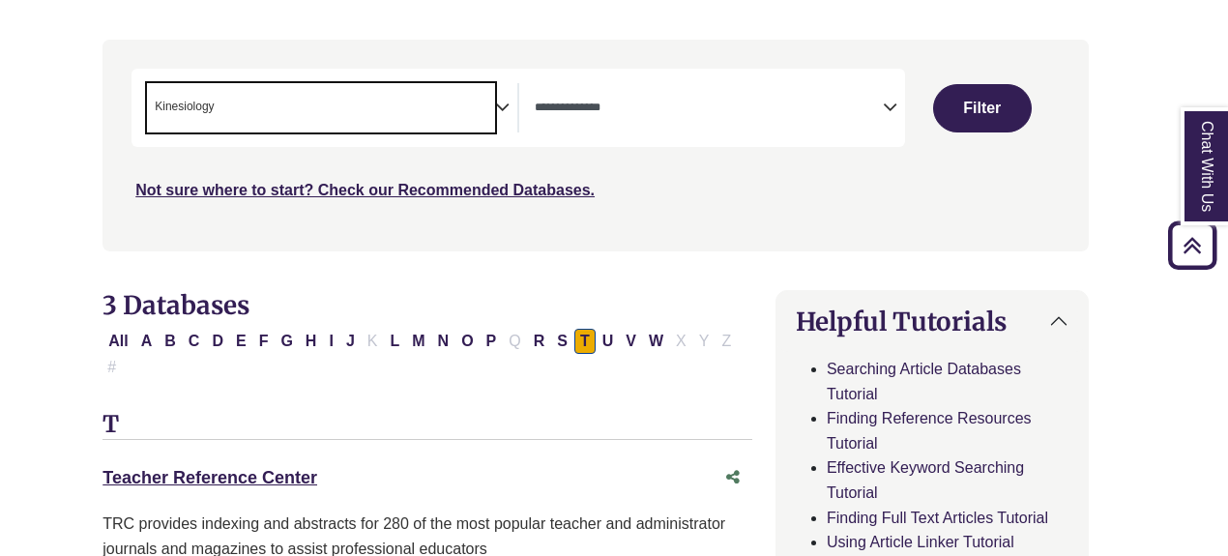
scroll to position [457, 0]
click at [397, 105] on span "× Kinesiology" at bounding box center [321, 107] width 348 height 49
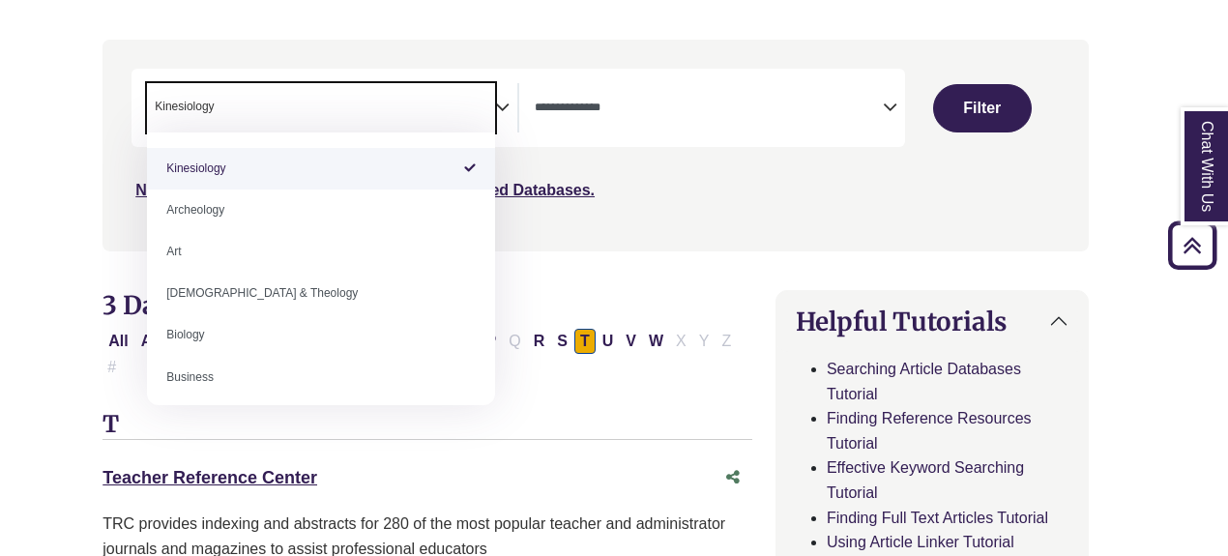
scroll to position [0, 18]
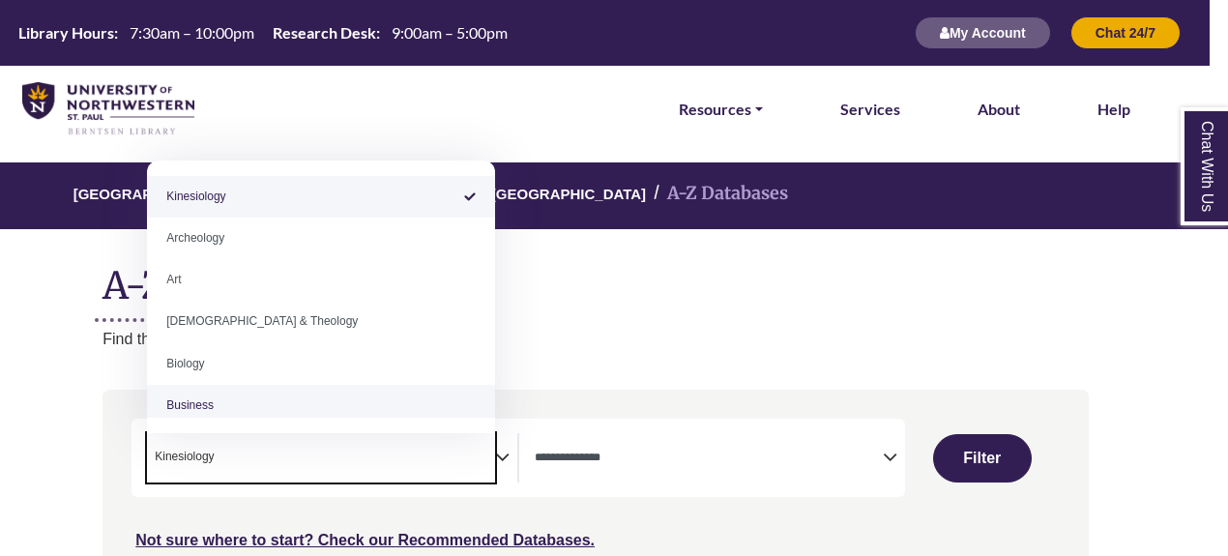
drag, startPoint x: 225, startPoint y: 457, endPoint x: 112, endPoint y: 462, distance: 113.3
click at [112, 462] on div "**********" at bounding box center [596, 495] width 987 height 195
type textarea "*"
select select "Database Subject Filter"
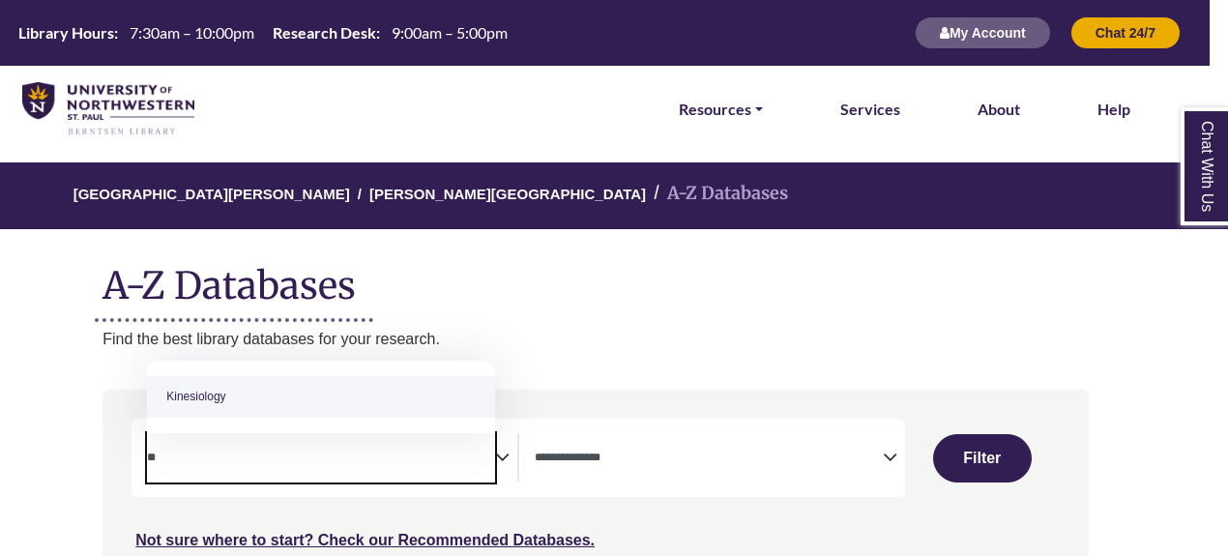
type textarea "*"
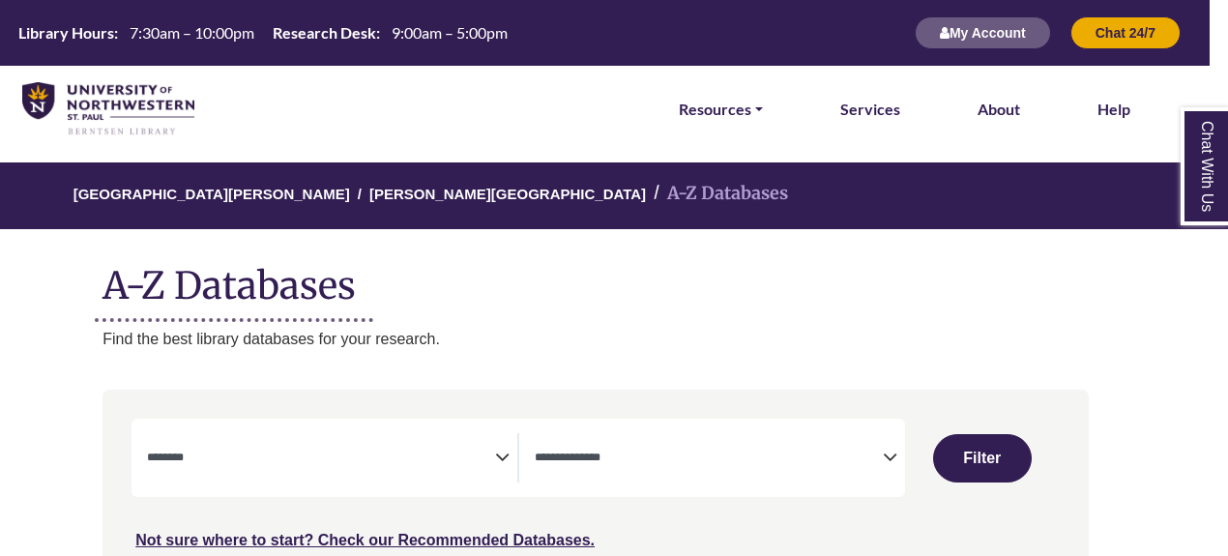
click at [112, 462] on div "**********" at bounding box center [596, 495] width 987 height 195
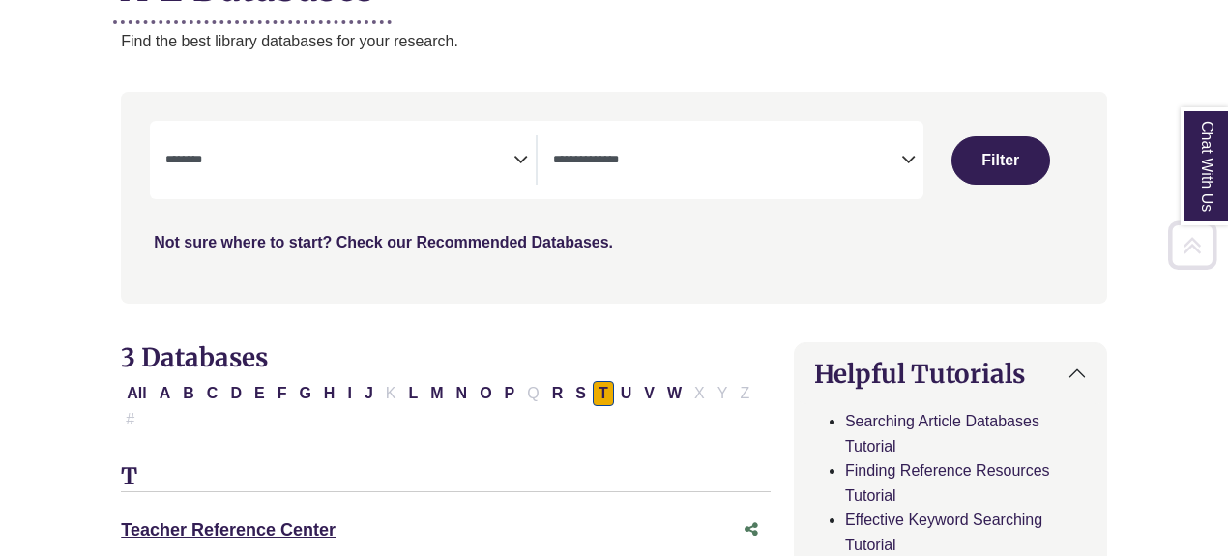
scroll to position [299, 0]
click at [155, 392] on button "A" at bounding box center [165, 392] width 23 height 25
select select "Database Subject Filter"
select select "Database Types Filter"
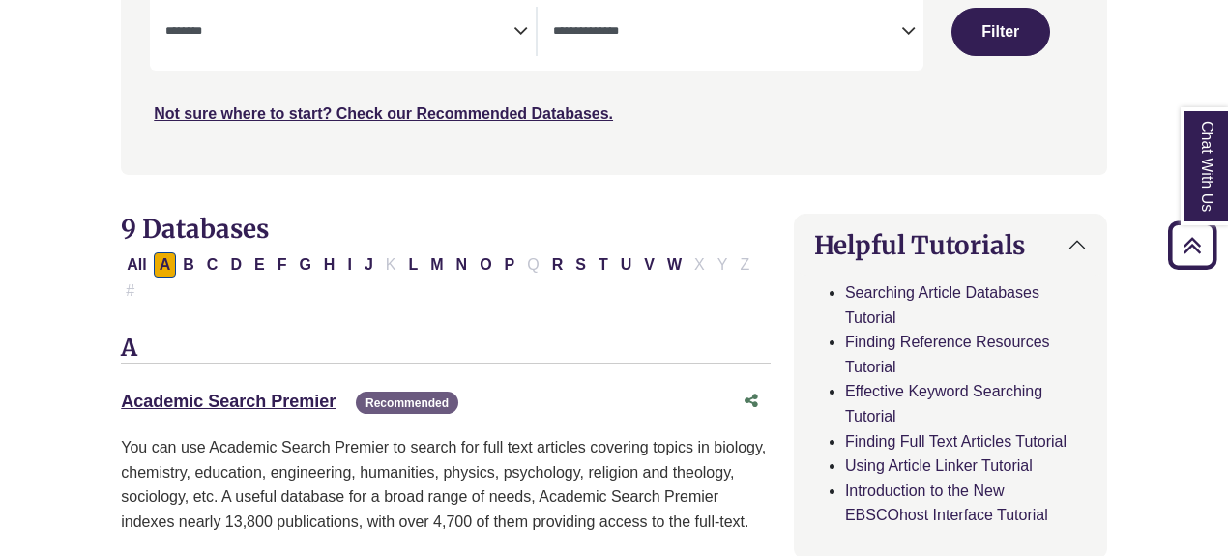
scroll to position [432, 0]
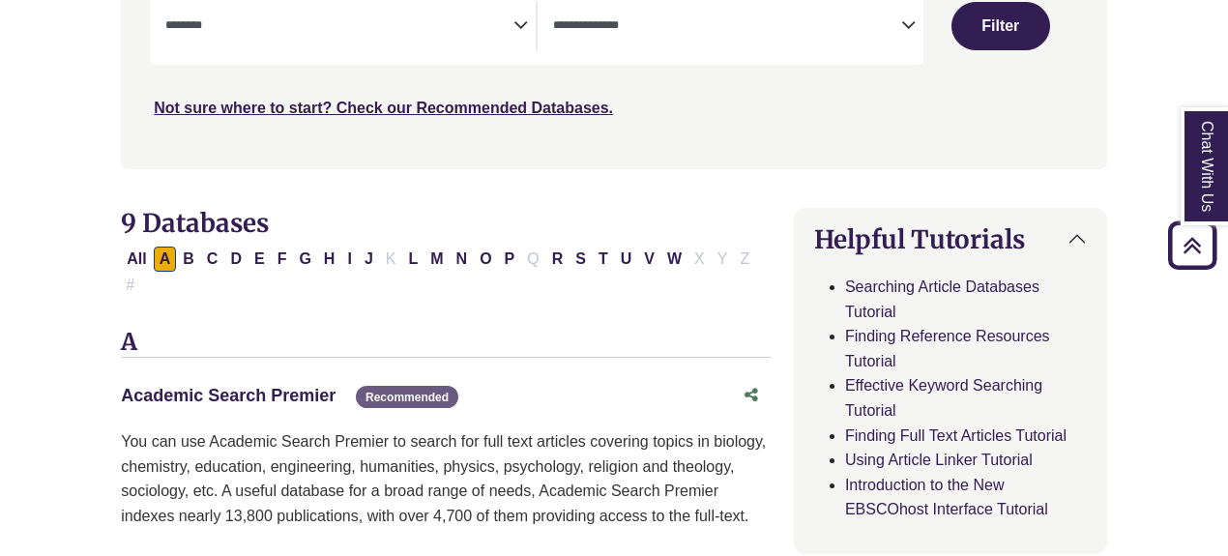
click at [185, 386] on link "Academic Search Premier This link opens in a new window" at bounding box center [228, 395] width 215 height 19
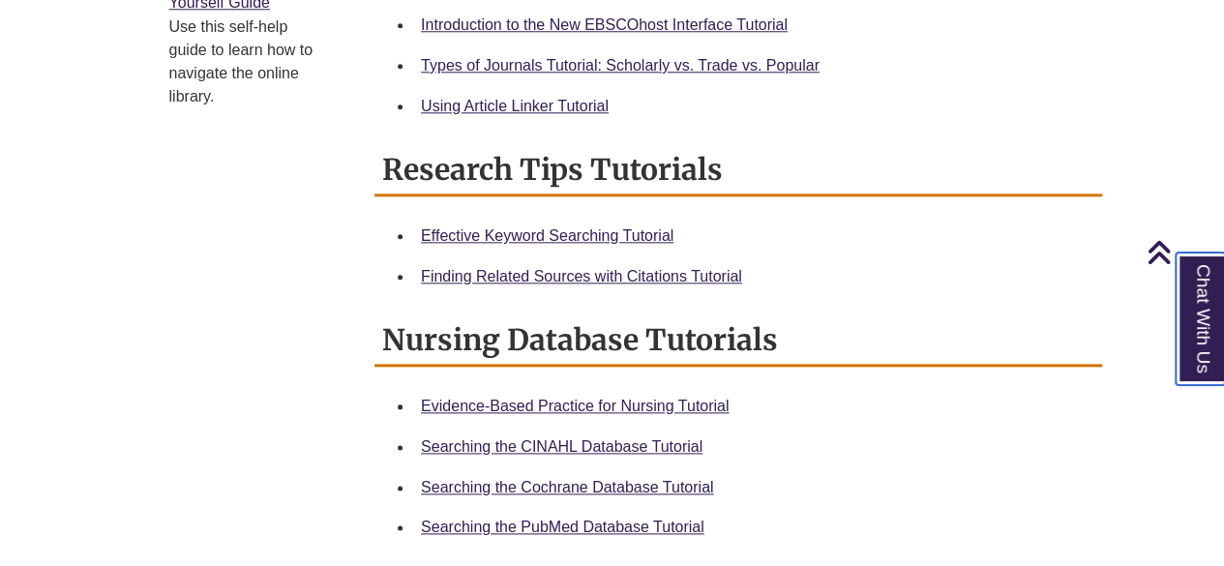
scroll to position [976, 0]
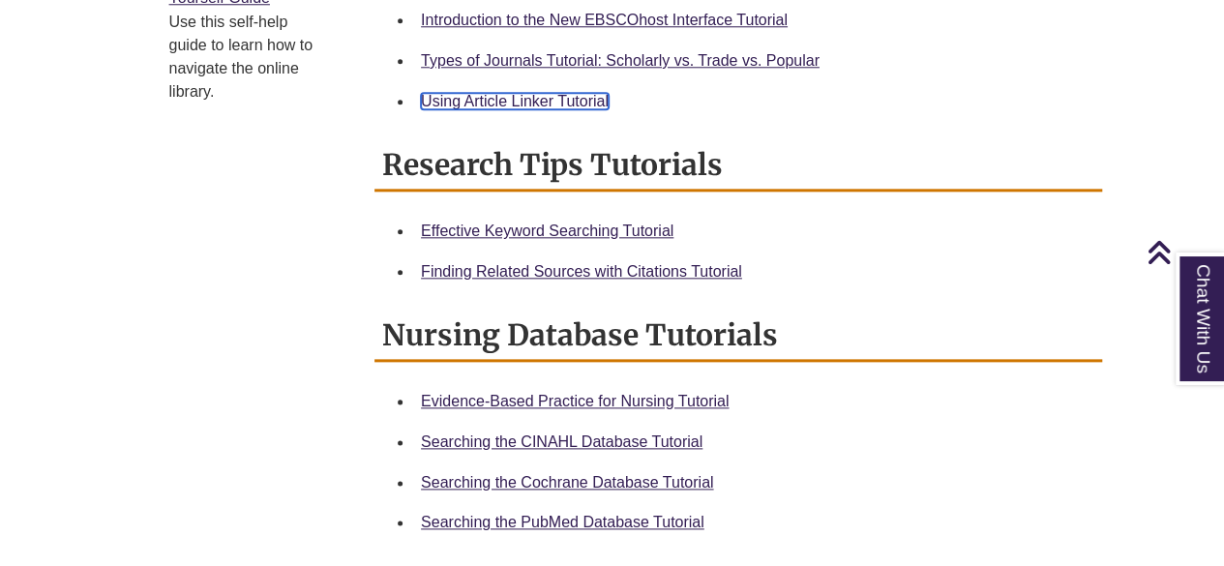
click at [459, 103] on link "Using Article Linker Tutorial" at bounding box center [515, 101] width 188 height 16
